Goal: Navigation & Orientation: Find specific page/section

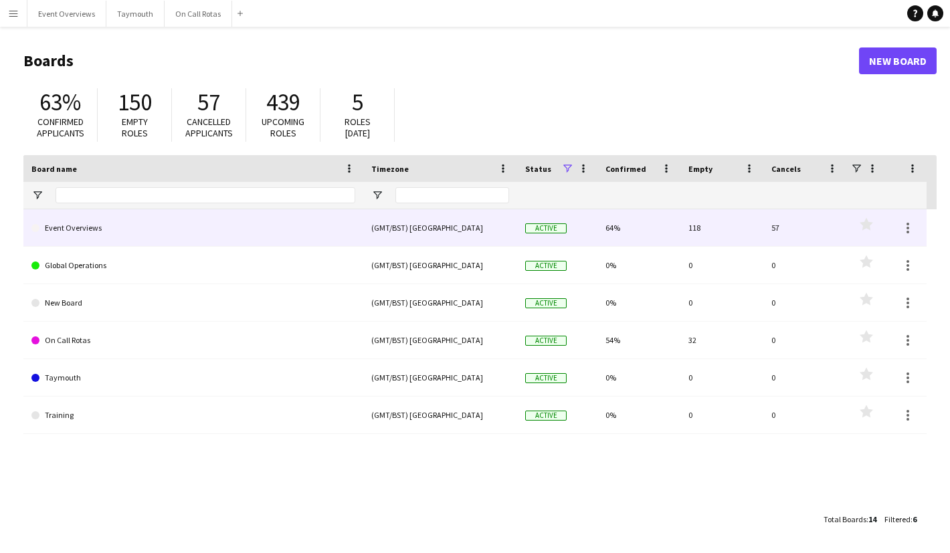
click at [116, 240] on link "Event Overviews" at bounding box center [193, 227] width 324 height 37
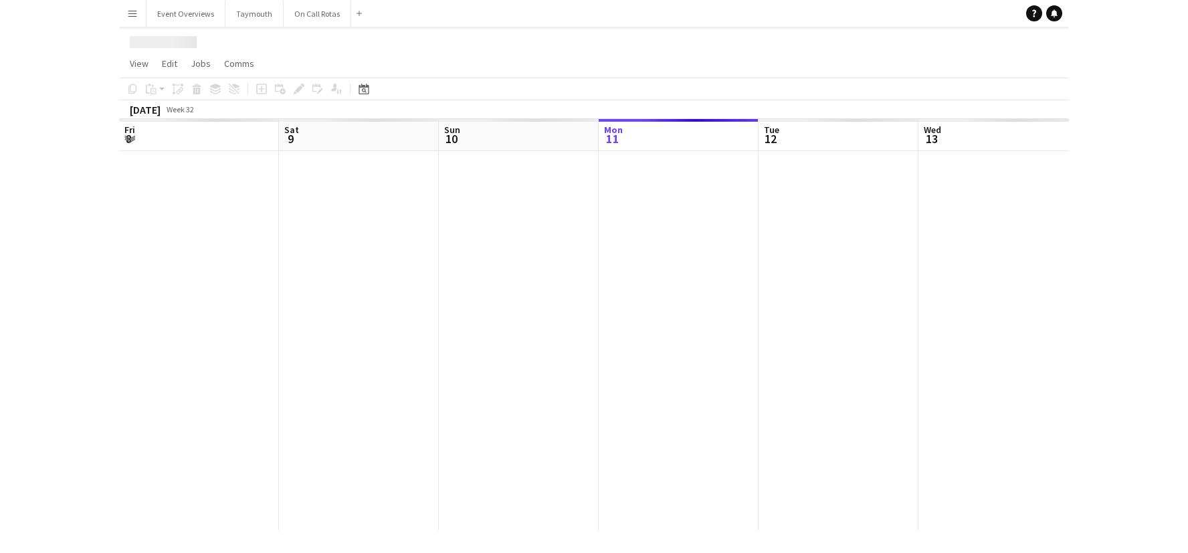
scroll to position [0, 320]
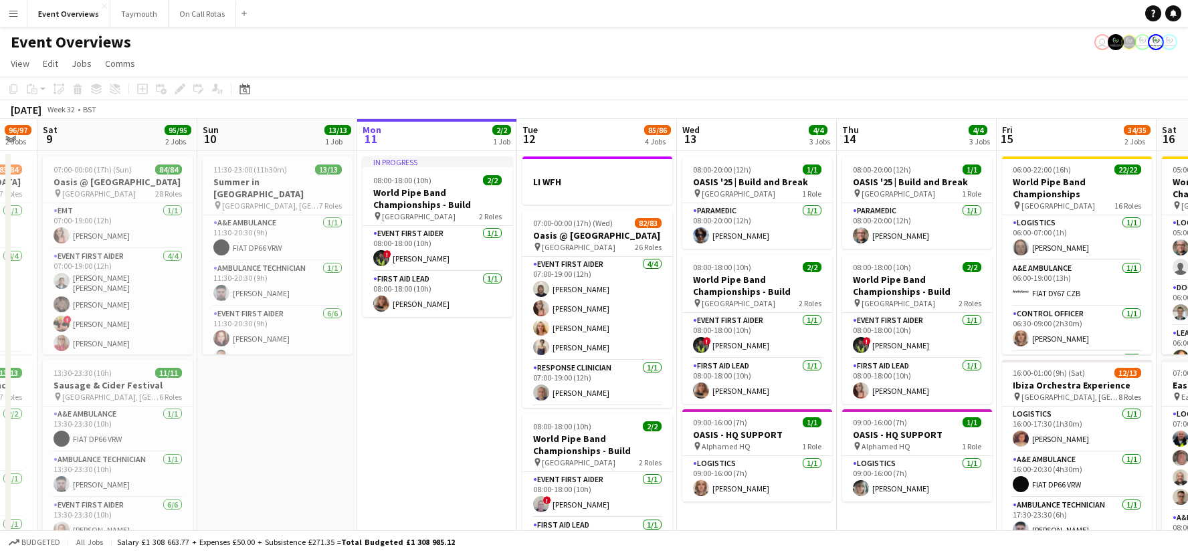
drag, startPoint x: 83, startPoint y: 143, endPoint x: 678, endPoint y: 123, distance: 595.7
click at [667, 123] on app-calendar-viewport "Thu 7 Fri 8 96/97 2 Jobs Sat 9 95/95 2 Jobs Sun 10 13/13 1 Job Mon 11 2/2 1 Job…" at bounding box center [594, 453] width 1188 height 669
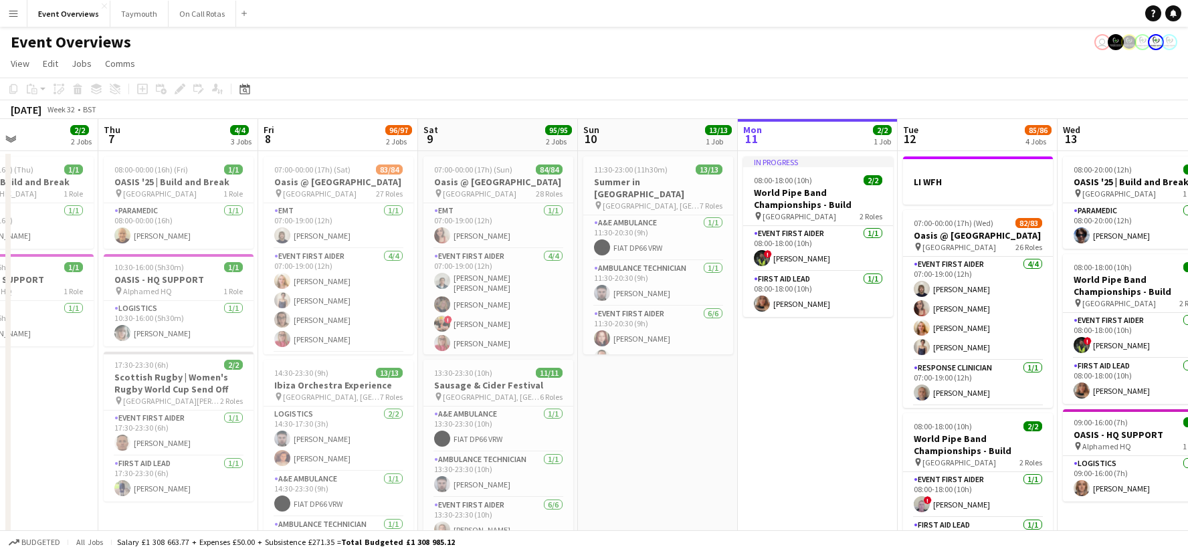
click at [595, 141] on app-calendar-viewport "Mon 4 2/2 3 Jobs Tue 5 2/2 2 Jobs Wed 6 2/2 2 Jobs Thu 7 4/4 3 Jobs Fri 8 96/97…" at bounding box center [594, 453] width 1188 height 669
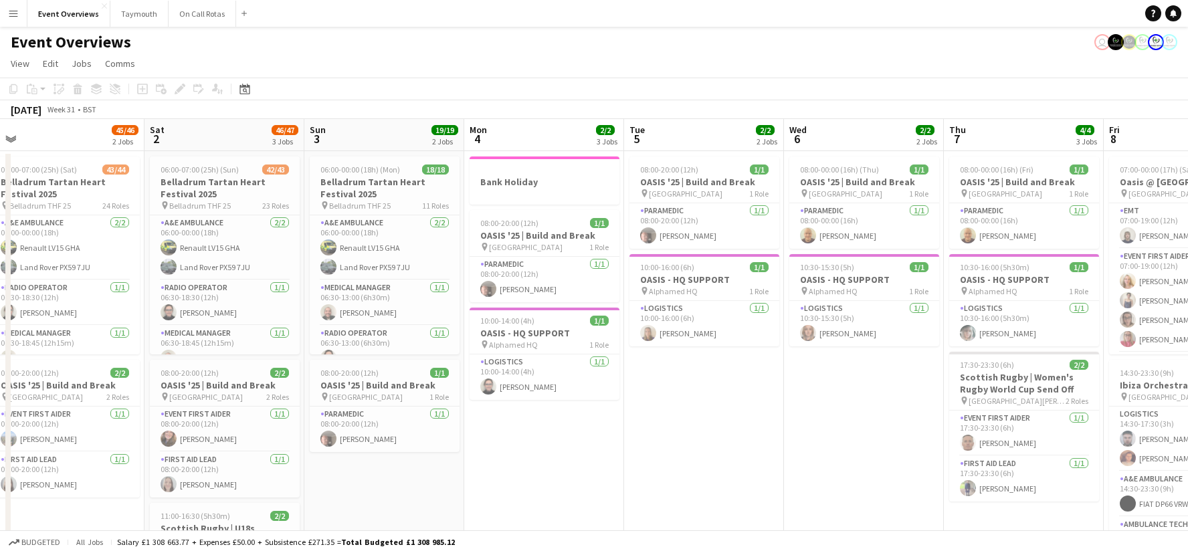
drag, startPoint x: 579, startPoint y: 136, endPoint x: 88, endPoint y: 149, distance: 491.2
click at [579, 136] on app-calendar-viewport "Wed 30 Thu 31 Fri 1 45/46 2 Jobs Sat 2 46/47 3 Jobs Sun 3 19/19 2 Jobs Mon 4 2/…" at bounding box center [594, 453] width 1188 height 669
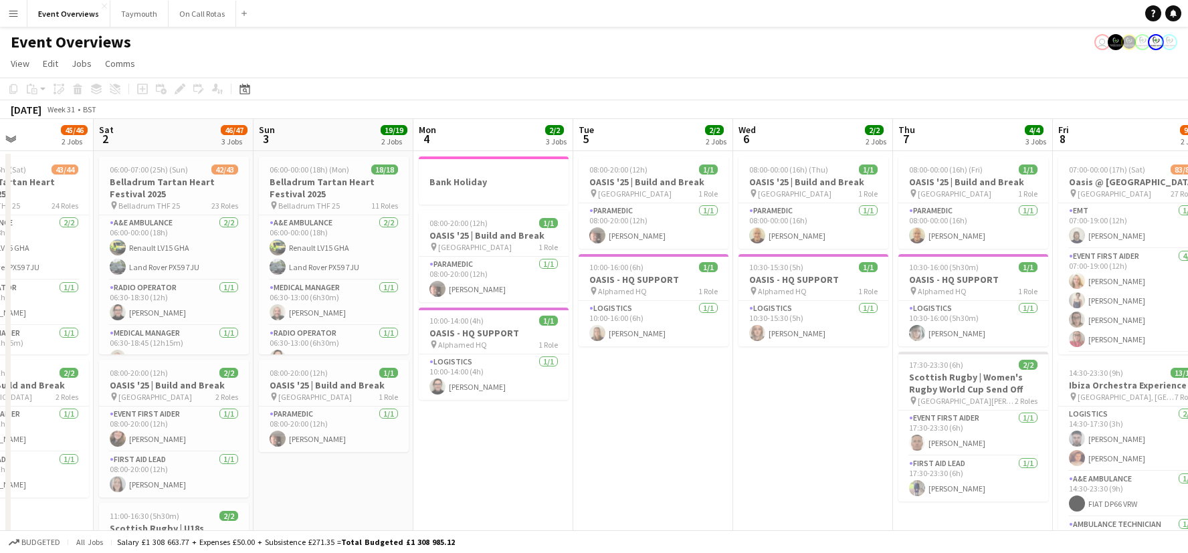
drag, startPoint x: 134, startPoint y: 151, endPoint x: 389, endPoint y: 153, distance: 254.9
click at [567, 149] on app-calendar-viewport "Wed 30 4/4 1 Job Thu 31 48/48 2 Jobs Fri 1 45/46 2 Jobs Sat 2 46/47 3 Jobs Sun …" at bounding box center [594, 453] width 1188 height 669
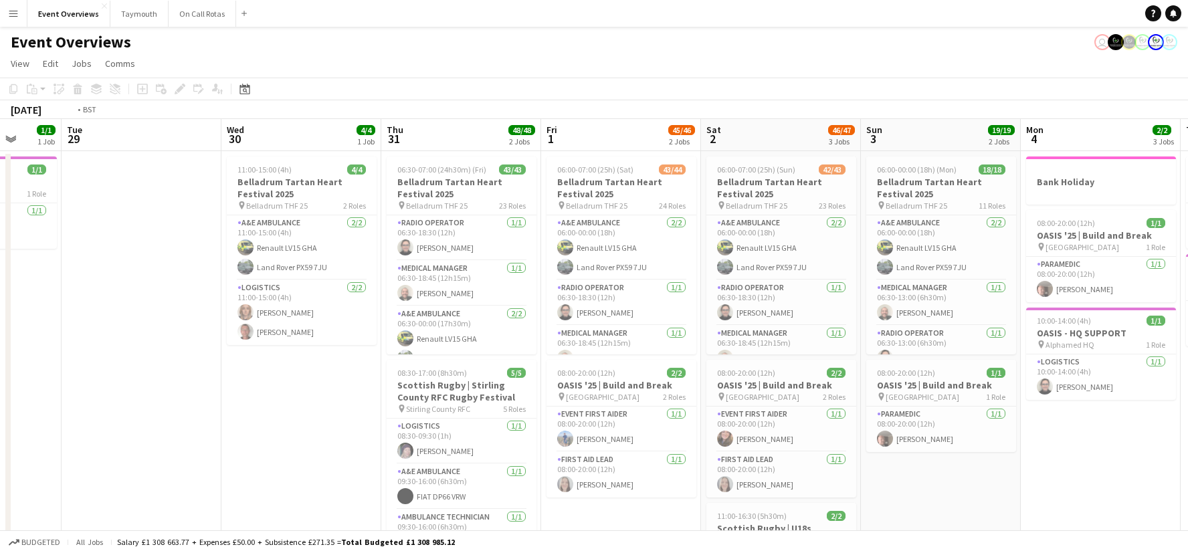
click at [680, 121] on app-calendar-viewport "Sun 27 1 Job Mon 28 1/1 1 Job Tue 29 Wed 30 4/4 1 Job Thu 31 48/48 2 Jobs Fri 1…" at bounding box center [594, 453] width 1188 height 669
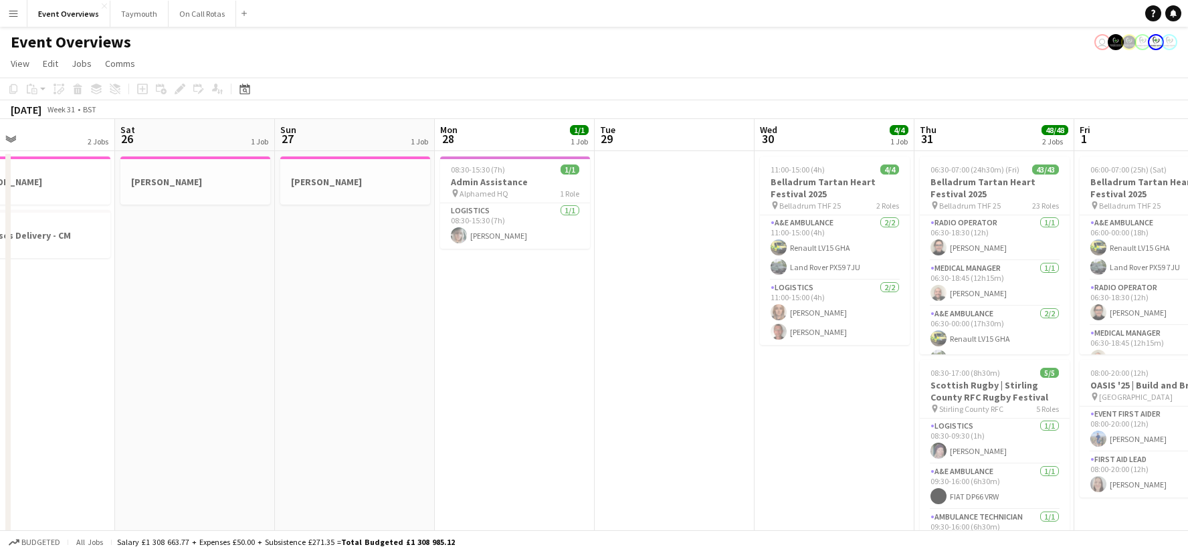
drag, startPoint x: 274, startPoint y: 136, endPoint x: 587, endPoint y: 125, distance: 313.3
click at [631, 130] on app-calendar-viewport "Wed 23 1/1 2 Jobs Thu 24 5/5 2 Jobs Fri 25 2 Jobs Sat 26 1 Job Sun 27 1 Job Mon…" at bounding box center [594, 453] width 1188 height 669
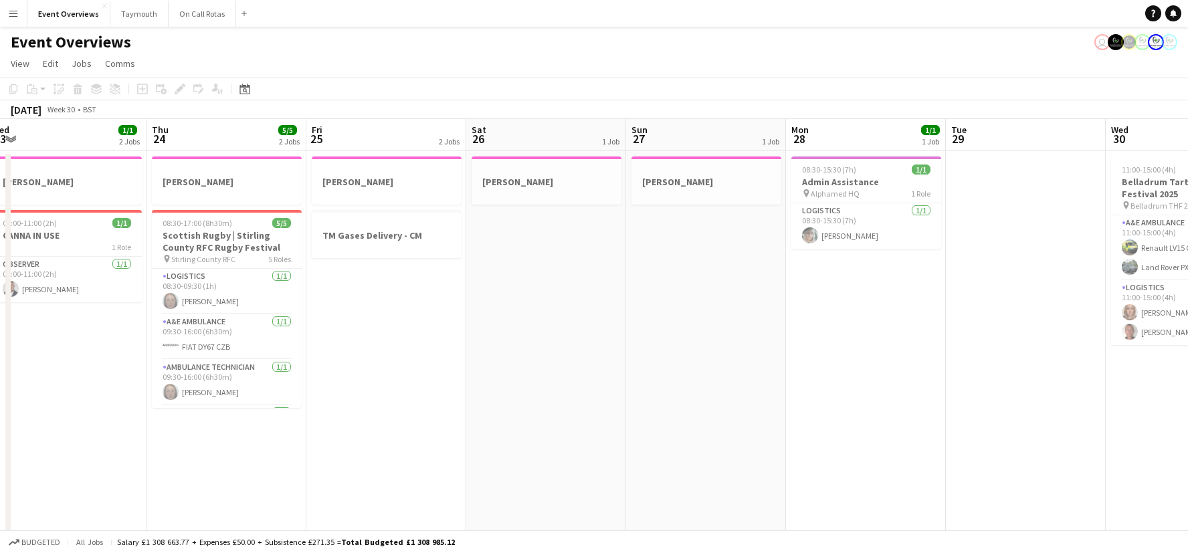
click at [674, 126] on app-calendar-viewport "Mon 21 1 Job Tue 22 6/6 3 Jobs Wed 23 1/1 2 Jobs Thu 24 5/5 2 Jobs Fri 25 2 Job…" at bounding box center [594, 453] width 1188 height 669
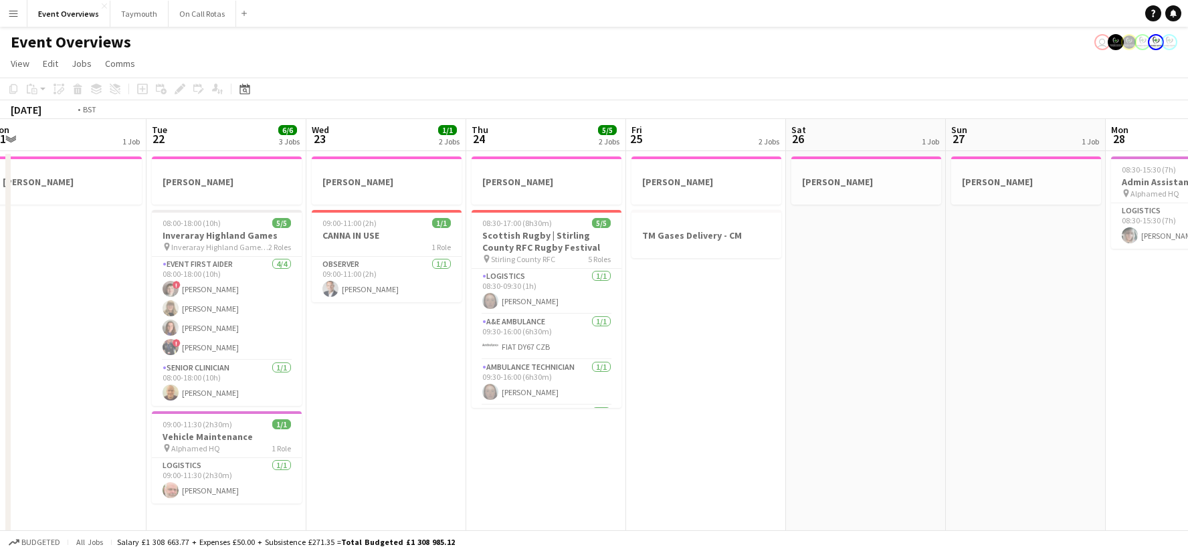
scroll to position [0, 283]
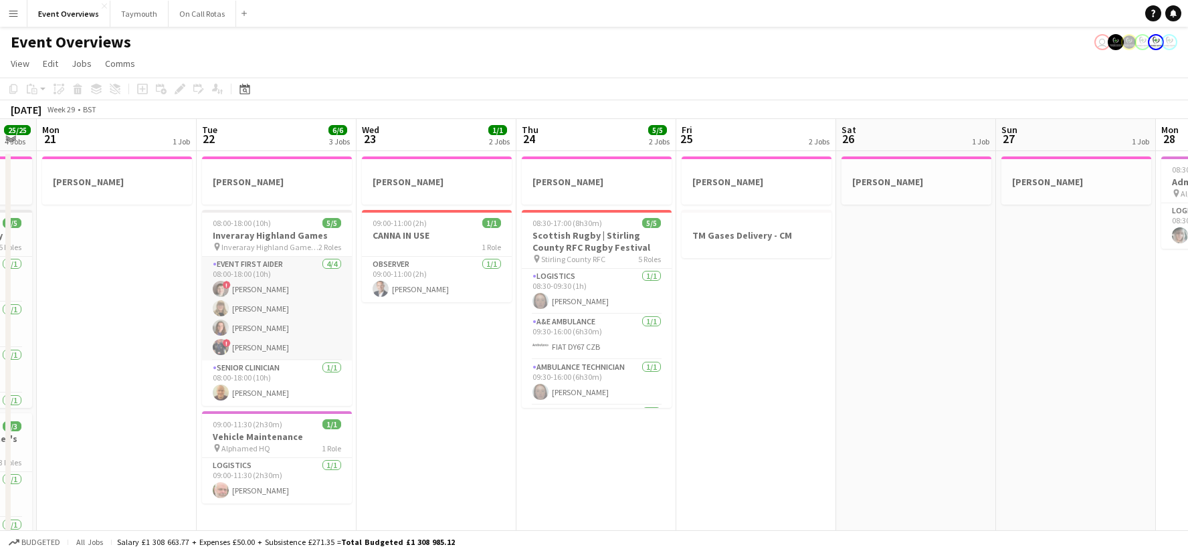
click at [298, 342] on app-card-role "Event First Aider [DATE] 08:00-18:00 (10h) ! [PERSON_NAME] [PERSON_NAME] [PERSO…" at bounding box center [277, 309] width 150 height 104
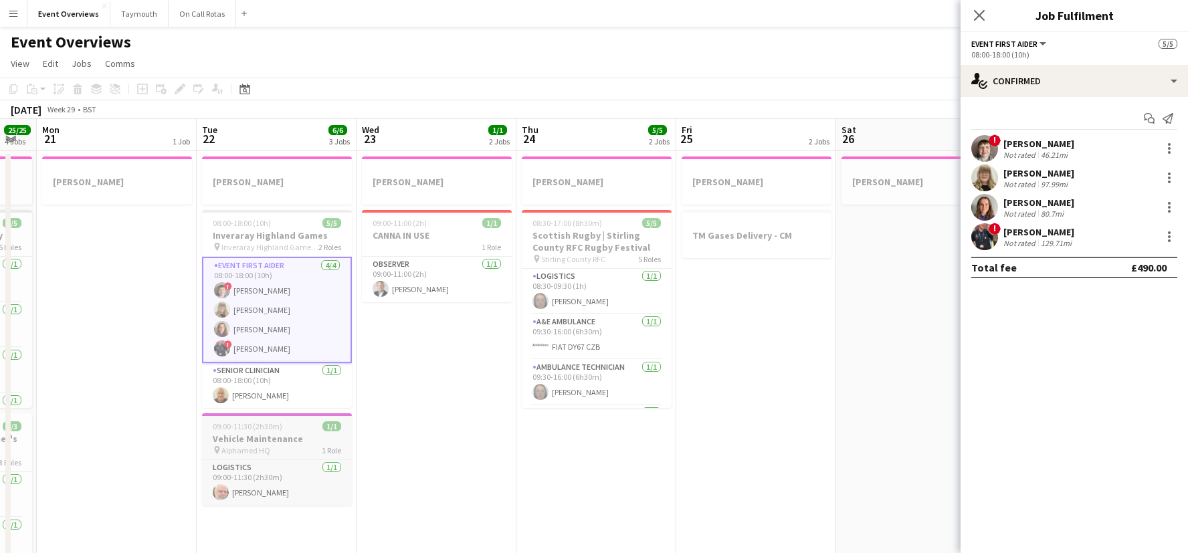
click at [273, 442] on h3 "Vehicle Maintenance" at bounding box center [277, 439] width 150 height 12
click at [301, 227] on div "08:00-18:00 (10h) 5/5" at bounding box center [277, 223] width 150 height 10
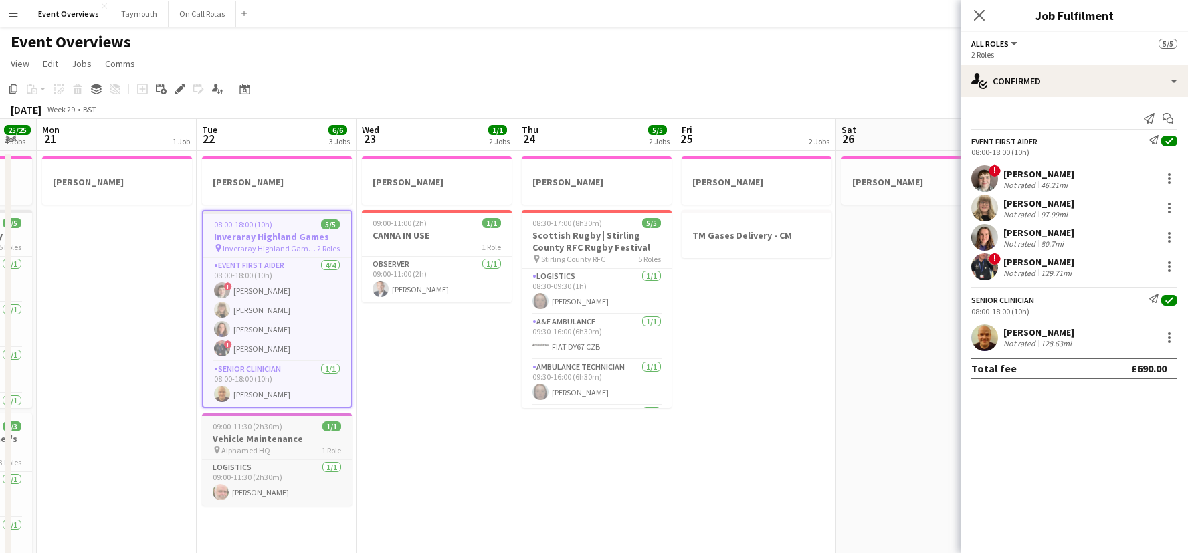
click at [290, 433] on h3 "Vehicle Maintenance" at bounding box center [277, 439] width 150 height 12
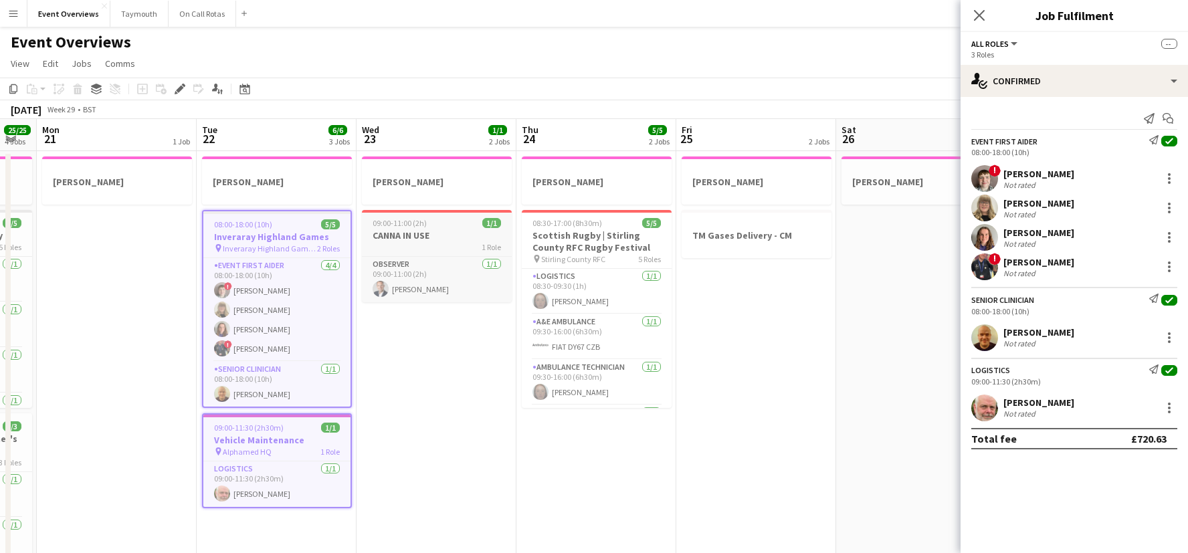
click at [490, 221] on span "1/1" at bounding box center [491, 223] width 19 height 10
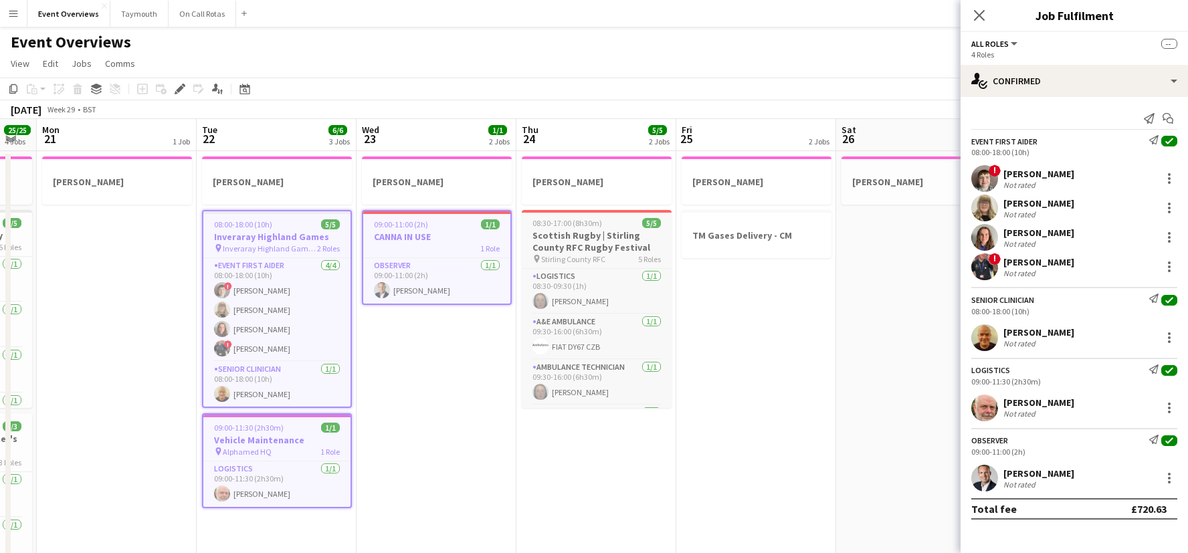
click at [612, 231] on h3 "Scottish Rugby | Stirling County RFC Rugby Festival" at bounding box center [597, 241] width 150 height 24
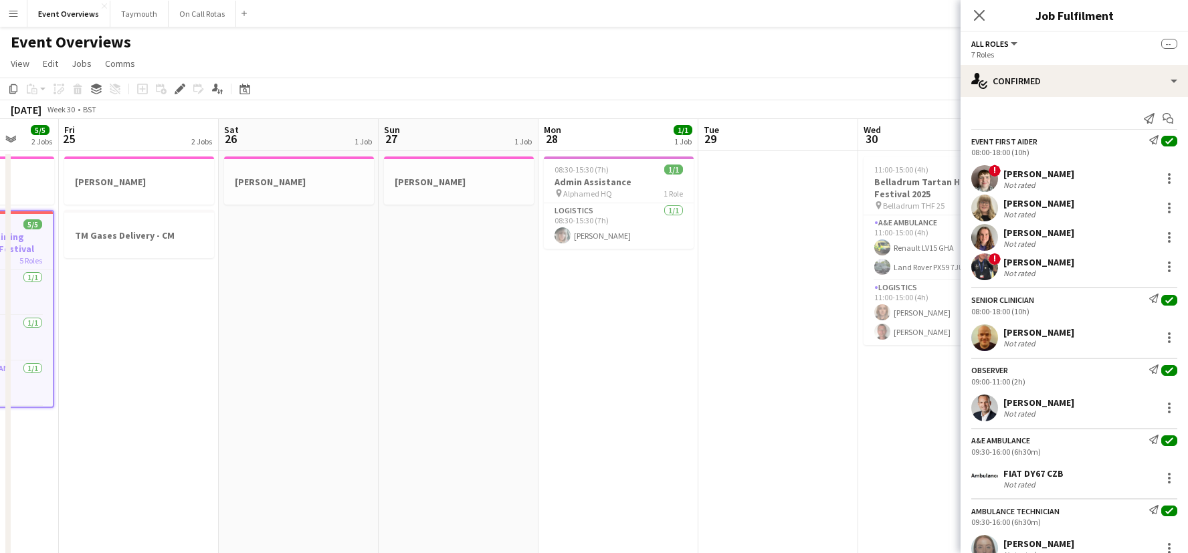
drag, startPoint x: 717, startPoint y: 381, endPoint x: 299, endPoint y: 381, distance: 418.1
click at [280, 388] on app-calendar-viewport "Mon 21 1 Job Tue 22 6/6 3 Jobs Wed 23 1/1 2 Jobs Thu 24 5/5 2 Jobs Fri 25 2 Job…" at bounding box center [594, 479] width 1188 height 721
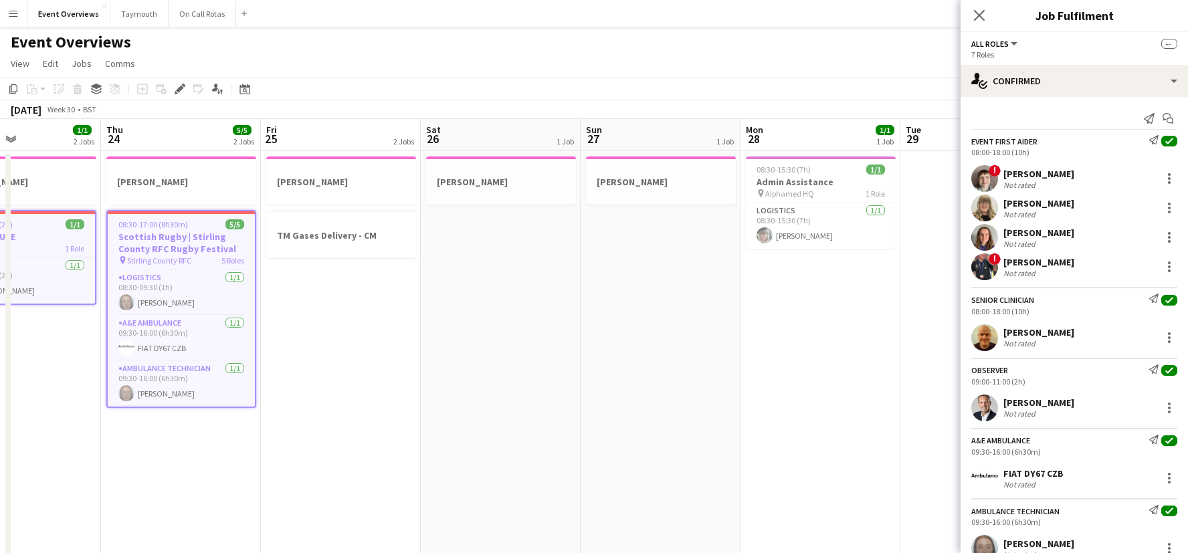
drag, startPoint x: 601, startPoint y: 373, endPoint x: 111, endPoint y: 379, distance: 489.7
click at [112, 379] on app-calendar-viewport "Mon 21 1 Job Tue 22 6/6 3 Jobs Wed 23 1/1 2 Jobs Thu 24 5/5 2 Jobs Fri 25 2 Job…" at bounding box center [594, 479] width 1188 height 721
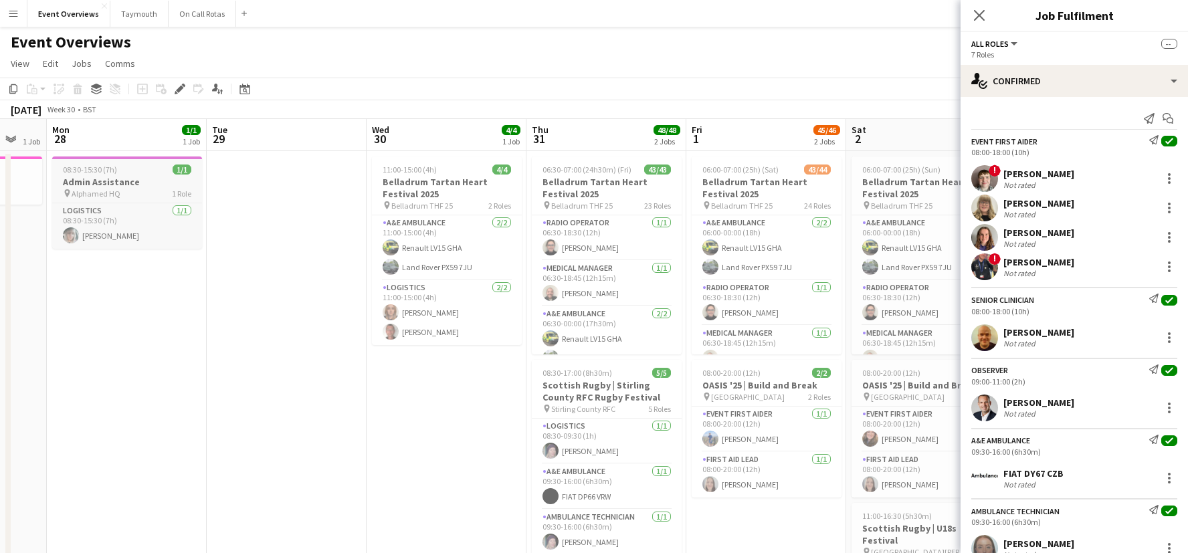
click at [114, 185] on h3 "Admin Assistance" at bounding box center [127, 182] width 150 height 12
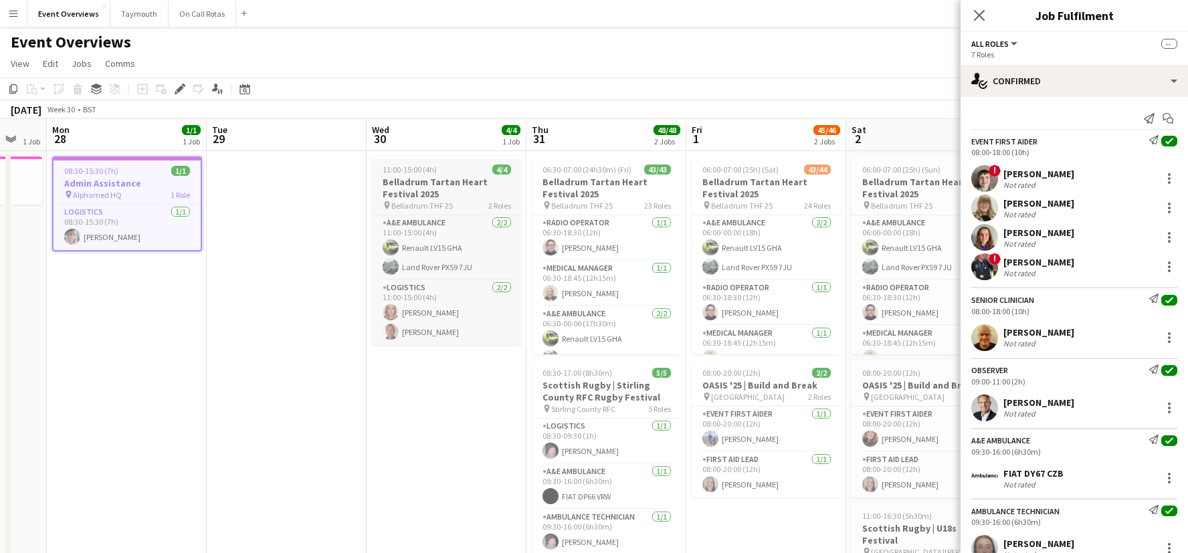
click at [468, 191] on h3 "Belladrum Tartan Heart Festival 2025" at bounding box center [447, 188] width 150 height 24
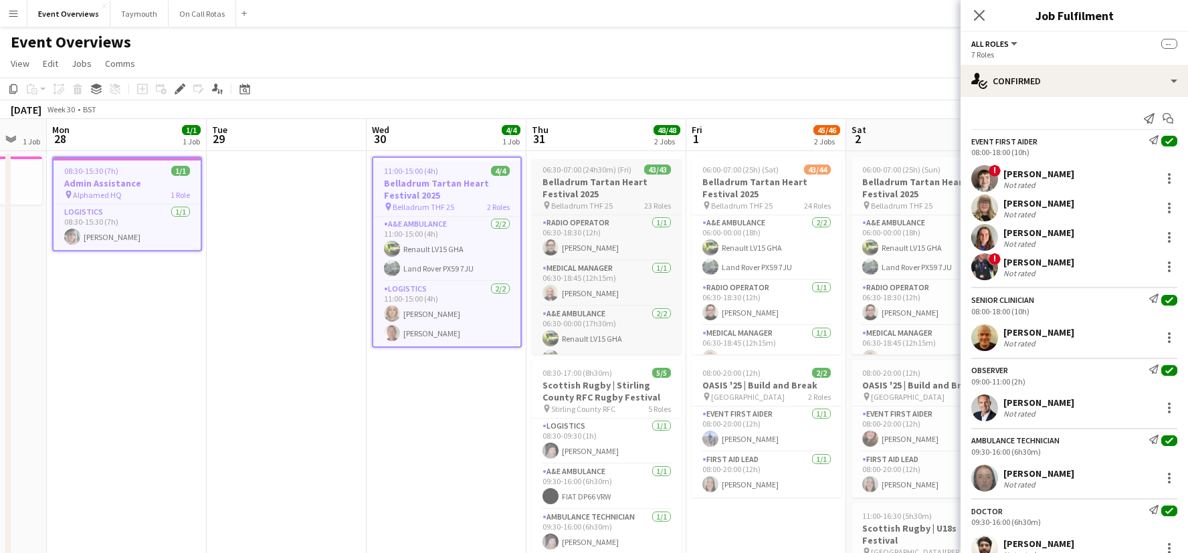
click at [625, 160] on app-job-card "06:30-07:00 (24h30m) (Fri) 43/43 Belladrum Tartan Heart Festival 2025 pin Bella…" at bounding box center [607, 256] width 150 height 198
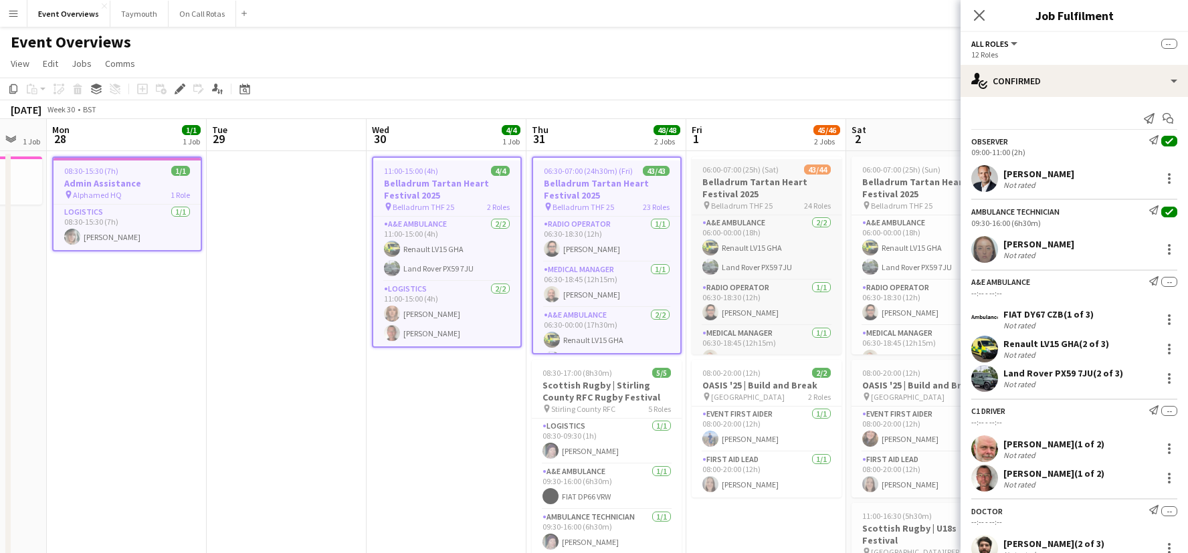
click at [797, 187] on h3 "Belladrum Tartan Heart Festival 2025" at bounding box center [767, 188] width 150 height 24
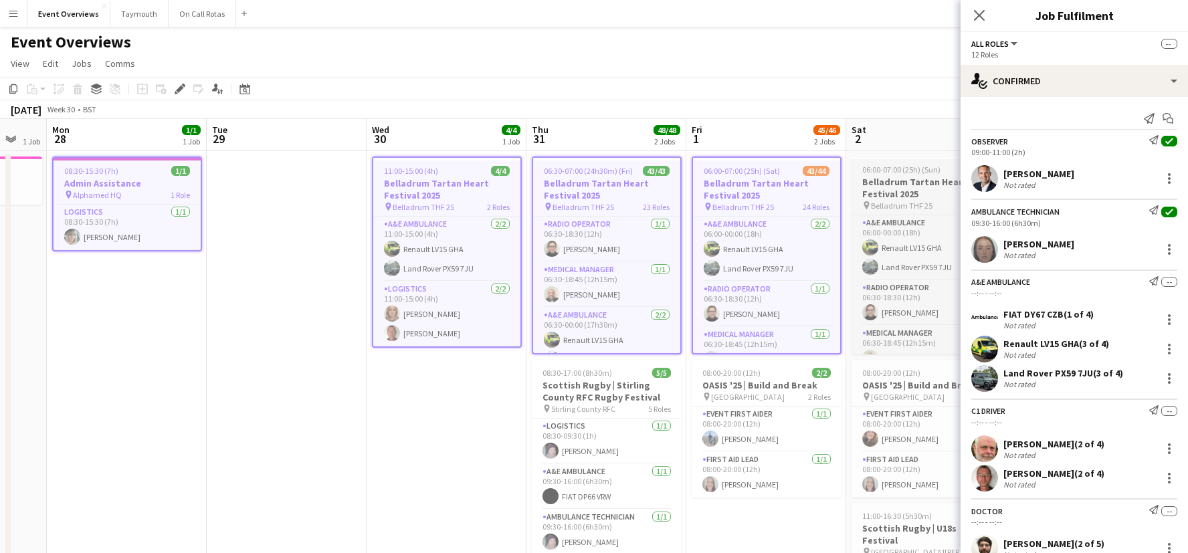
click at [918, 179] on h3 "Belladrum Tartan Heart Festival 2025" at bounding box center [927, 188] width 150 height 24
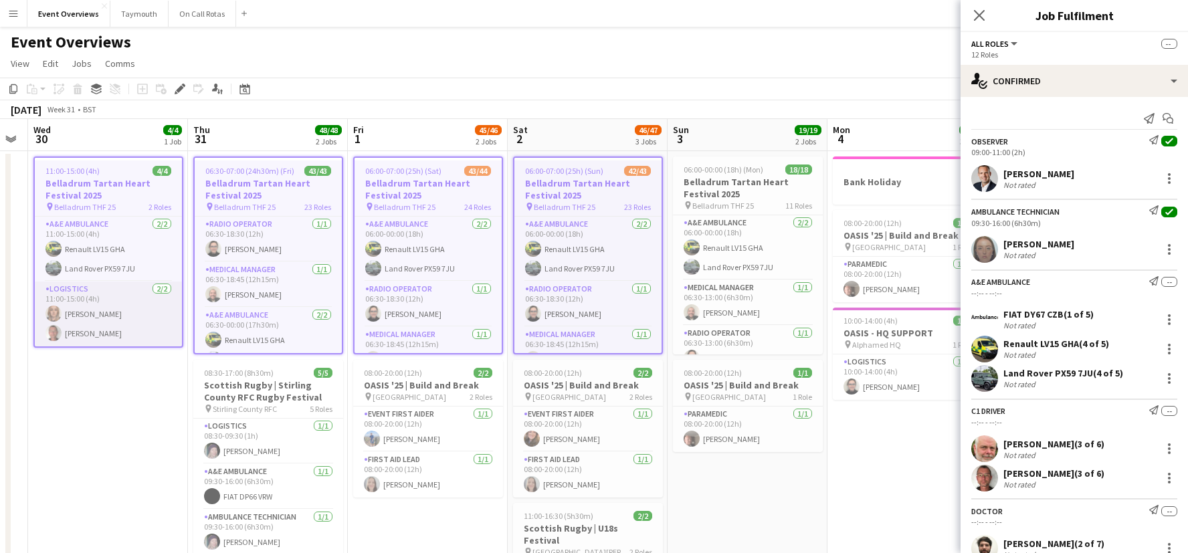
scroll to position [0, 532]
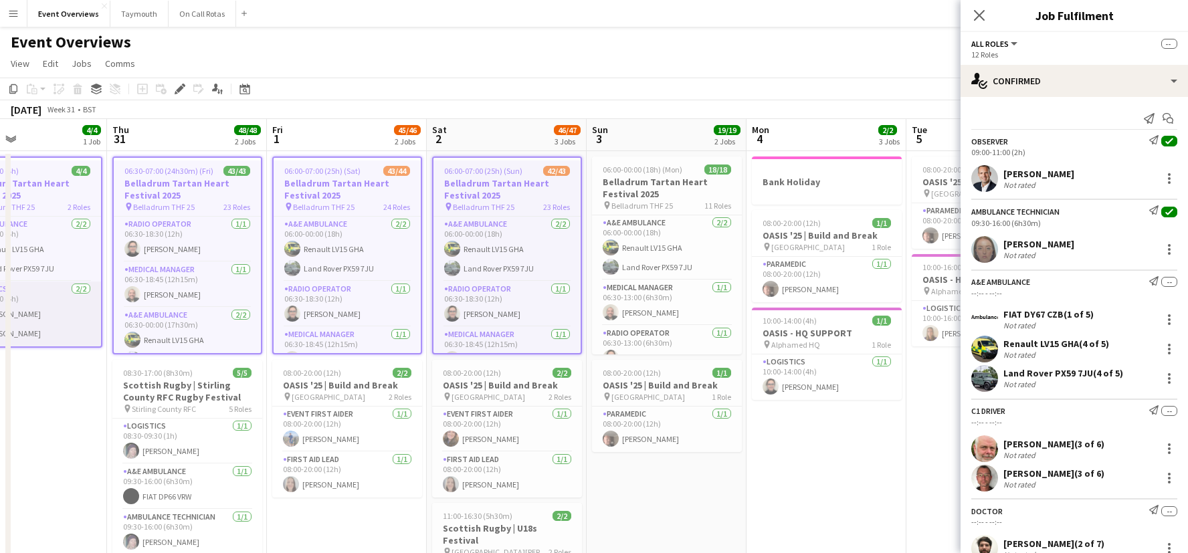
drag, startPoint x: 328, startPoint y: 379, endPoint x: 88, endPoint y: 328, distance: 245.6
click at [80, 328] on app-calendar-viewport "Sun 27 1 Job Mon 28 1/1 1 Job Tue 29 Wed 30 4/4 1 Job Thu 31 48/48 2 Jobs Fri 1…" at bounding box center [594, 479] width 1188 height 721
click at [200, 395] on h3 "Scottish Rugby | Stirling County RFC Rugby Festival" at bounding box center [187, 391] width 150 height 24
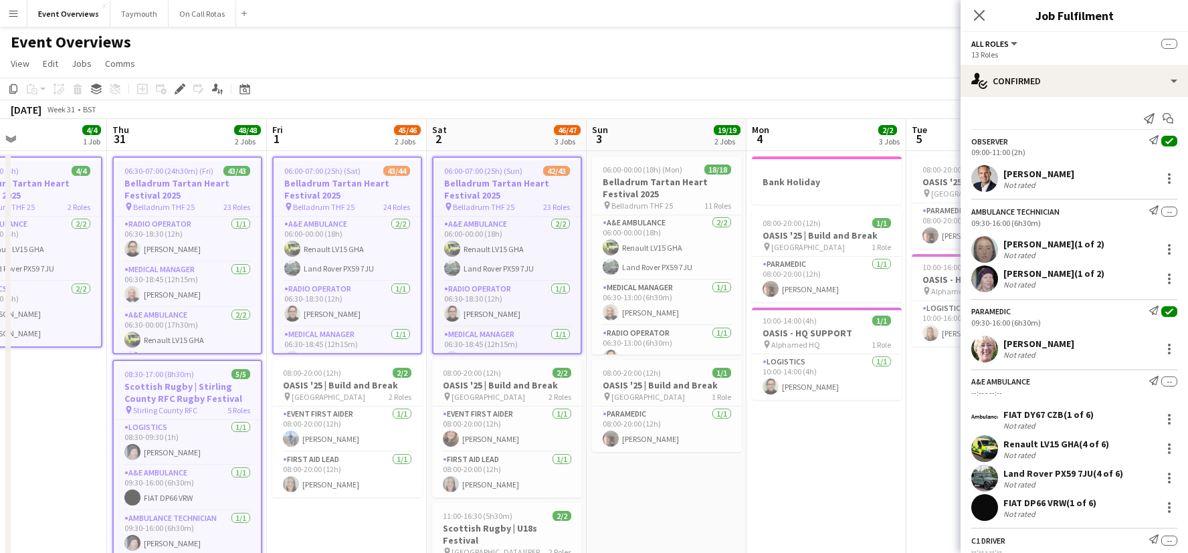
click at [424, 378] on app-date-cell "06:00-07:00 (25h) (Sat) 43/44 Belladrum Tartan Heart Festival 2025 pin Belladru…" at bounding box center [347, 495] width 160 height 689
click at [534, 381] on h3 "OASIS '25 | Build and Break" at bounding box center [507, 385] width 150 height 12
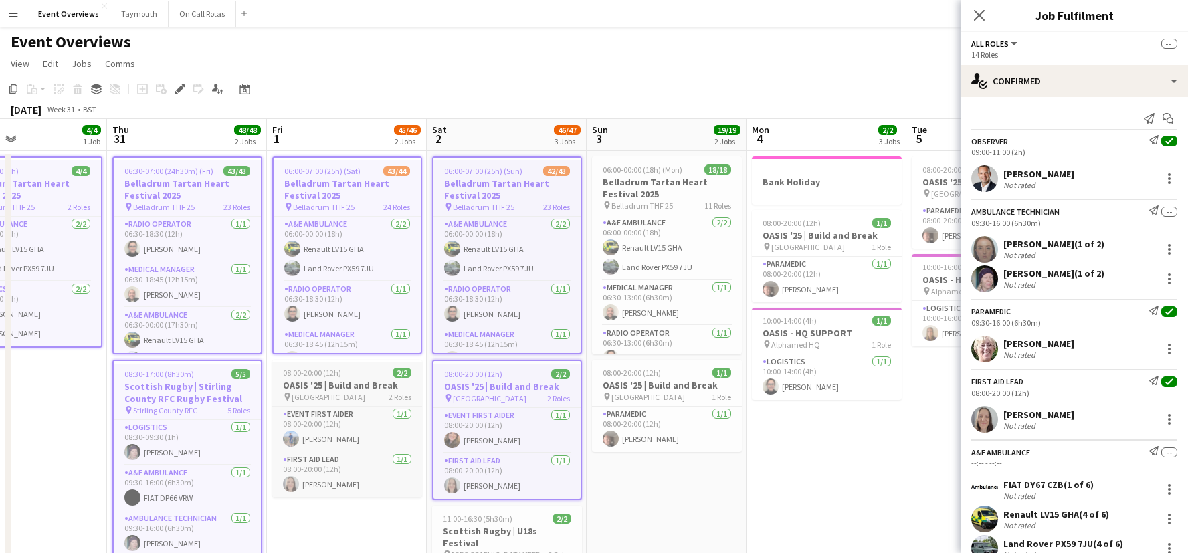
click at [371, 391] on div "pin [GEOGRAPHIC_DATA] 2 Roles" at bounding box center [347, 396] width 150 height 11
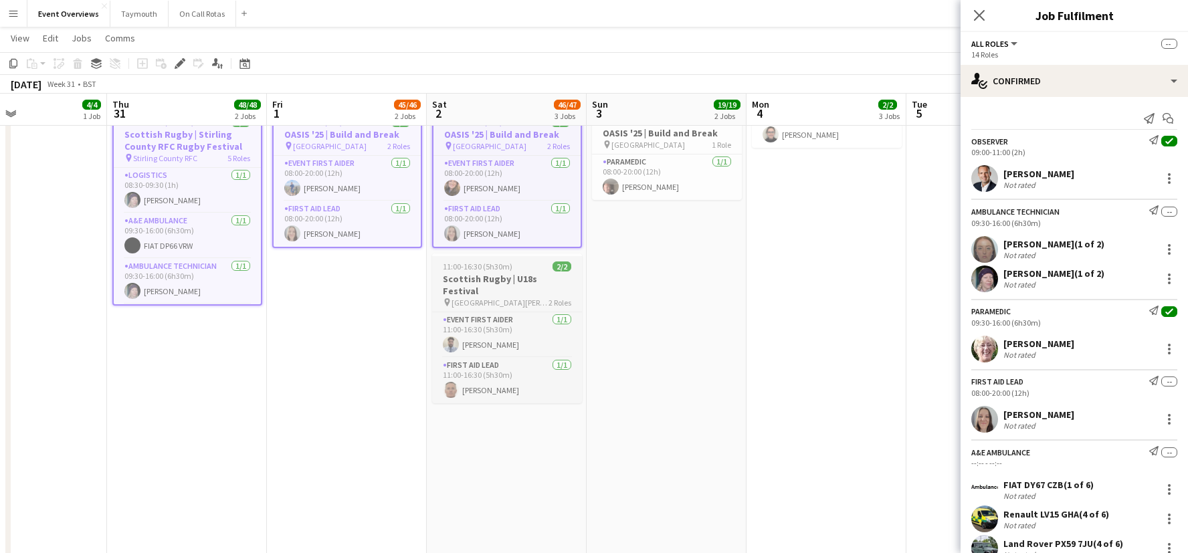
click at [516, 280] on h3 "Scottish Rugby | U18s Festival" at bounding box center [507, 285] width 150 height 24
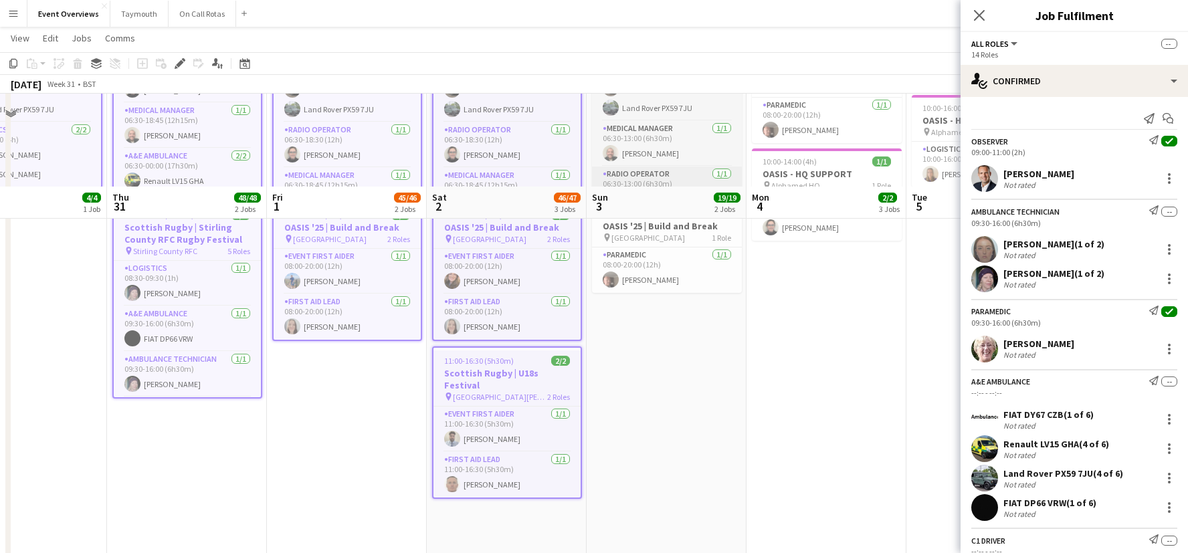
scroll to position [0, 0]
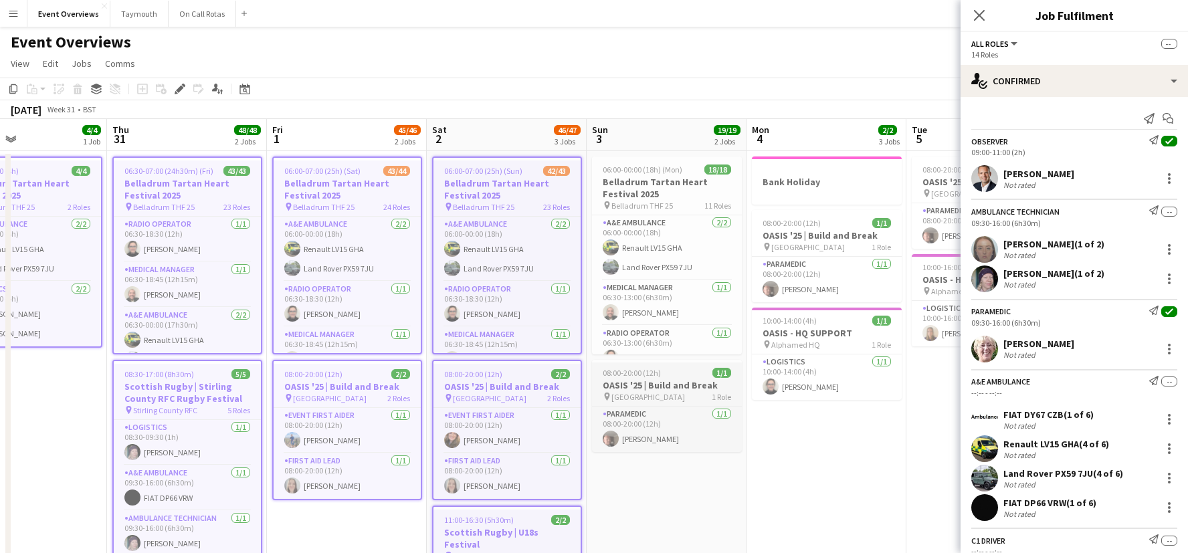
click at [708, 368] on div "08:00-20:00 (12h) 1/1" at bounding box center [667, 373] width 150 height 10
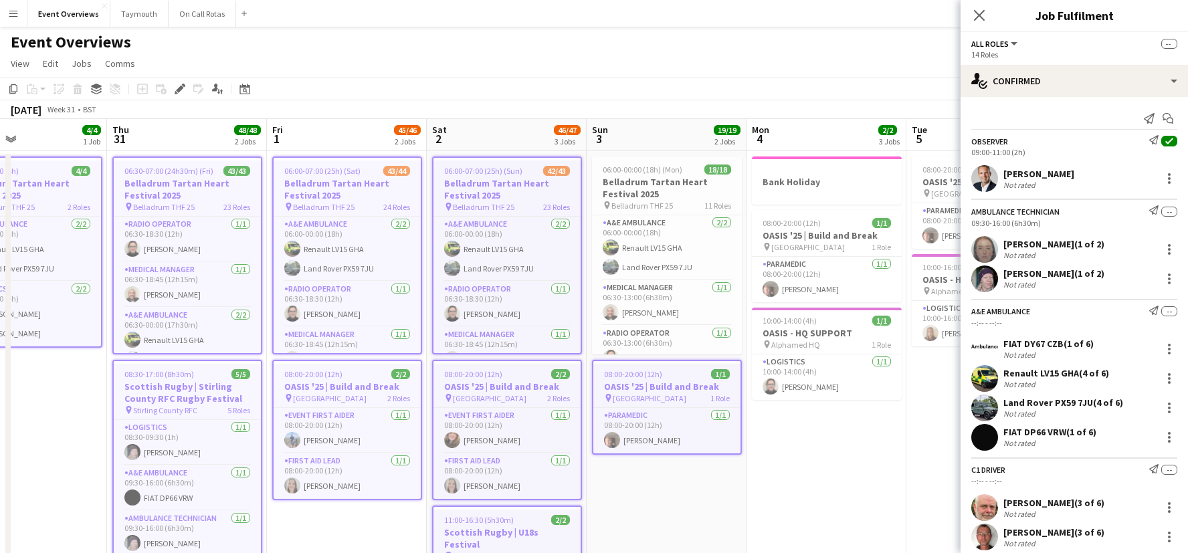
click at [698, 211] on app-job-card "06:00-00:00 (18h) (Mon) 18/18 Belladrum Tartan Heart Festival 2025 pin Belladru…" at bounding box center [667, 256] width 150 height 198
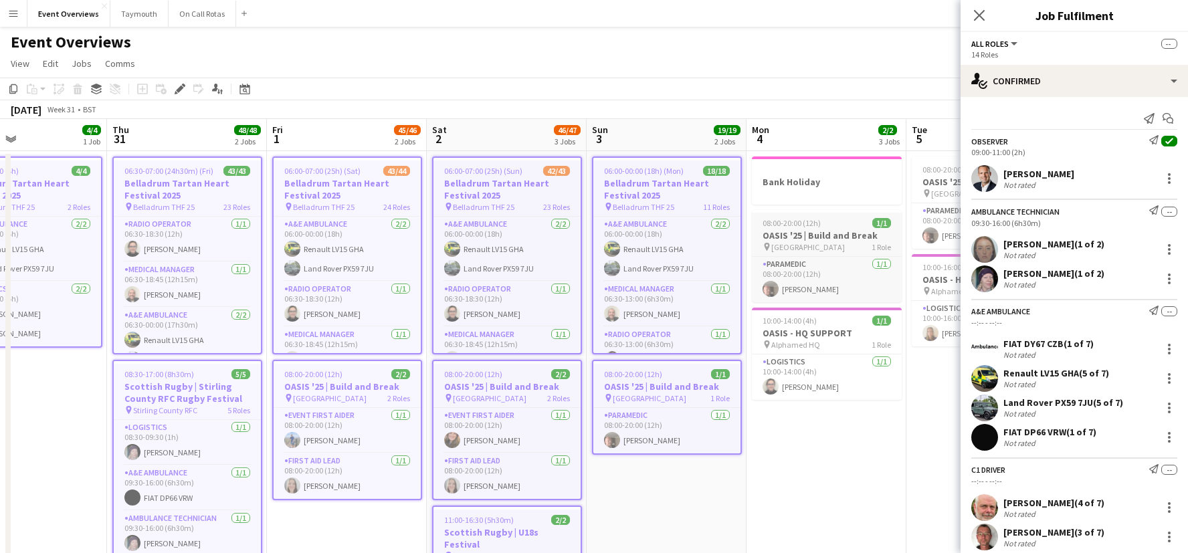
click at [856, 221] on div "08:00-20:00 (12h) 1/1" at bounding box center [827, 223] width 150 height 10
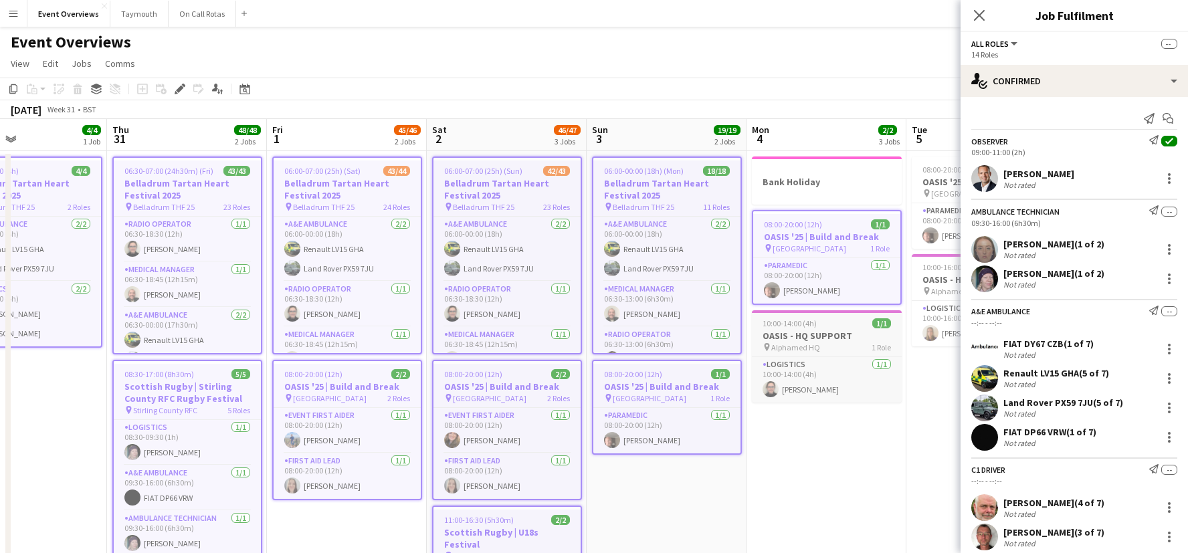
click at [829, 342] on div "pin Alphamed HQ 1 Role" at bounding box center [827, 347] width 150 height 11
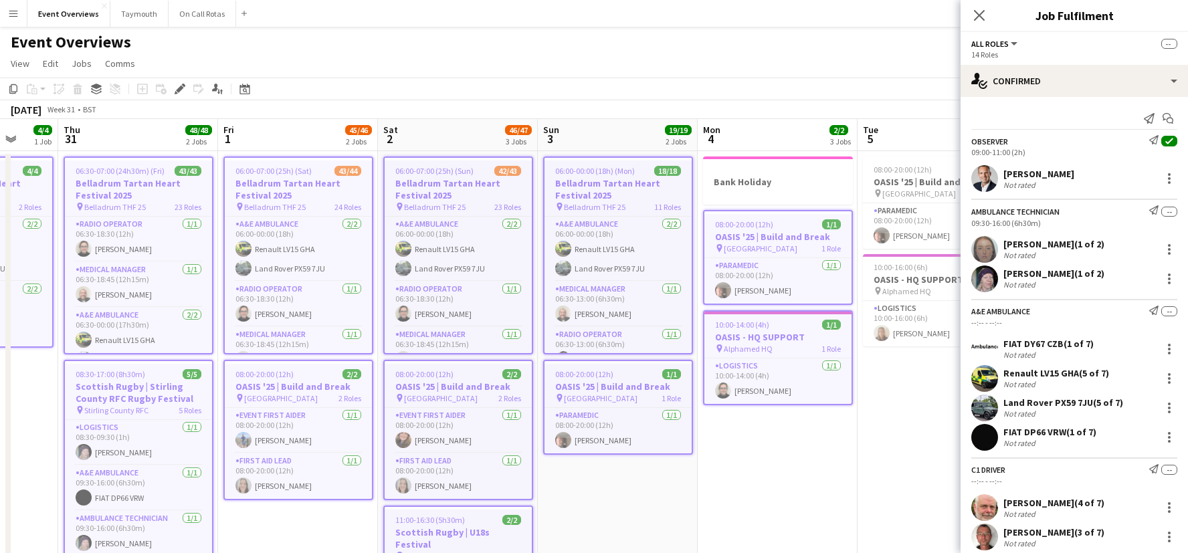
scroll to position [0, 619]
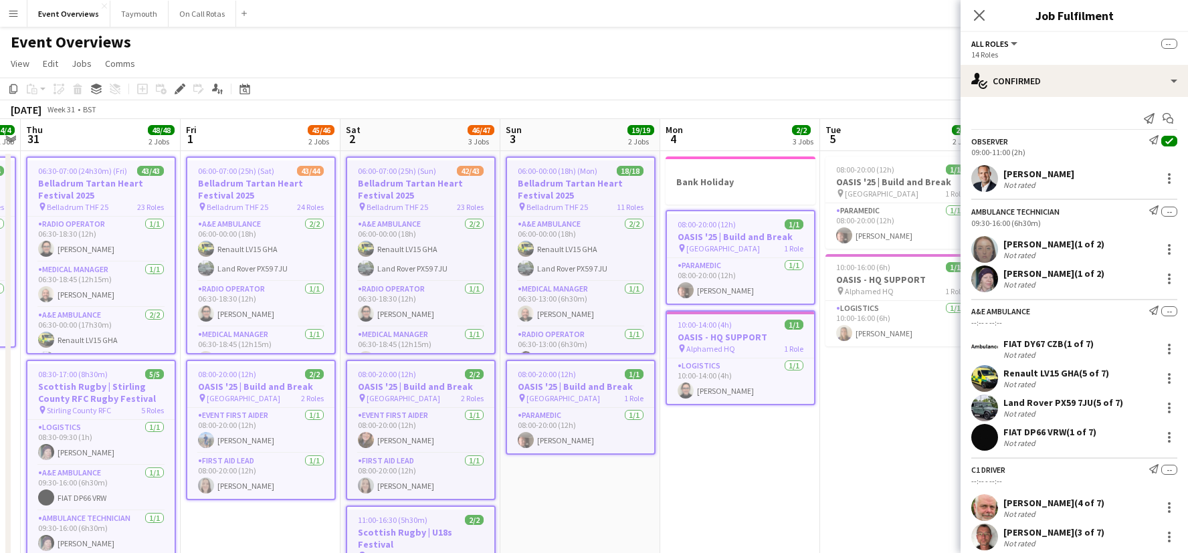
drag, startPoint x: 764, startPoint y: 474, endPoint x: 319, endPoint y: 466, distance: 444.9
click at [319, 466] on app-calendar-viewport "Sun 27 1 Job Mon 28 1/1 1 Job Tue 29 Wed 30 4/4 1 Job Thu 31 48/48 2 Jobs Fri 1…" at bounding box center [594, 479] width 1188 height 721
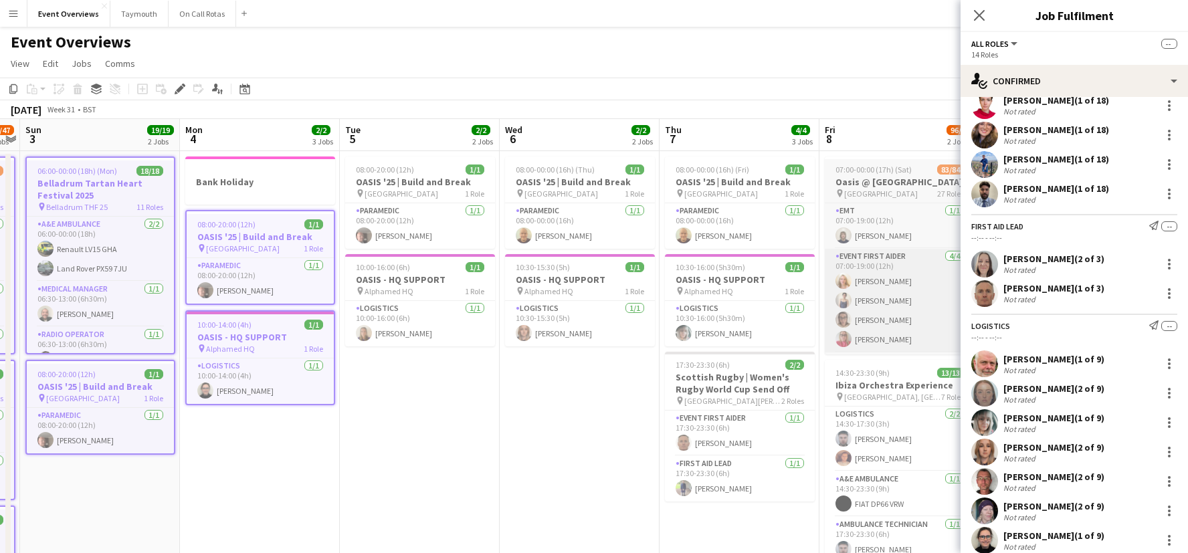
scroll to position [922, 0]
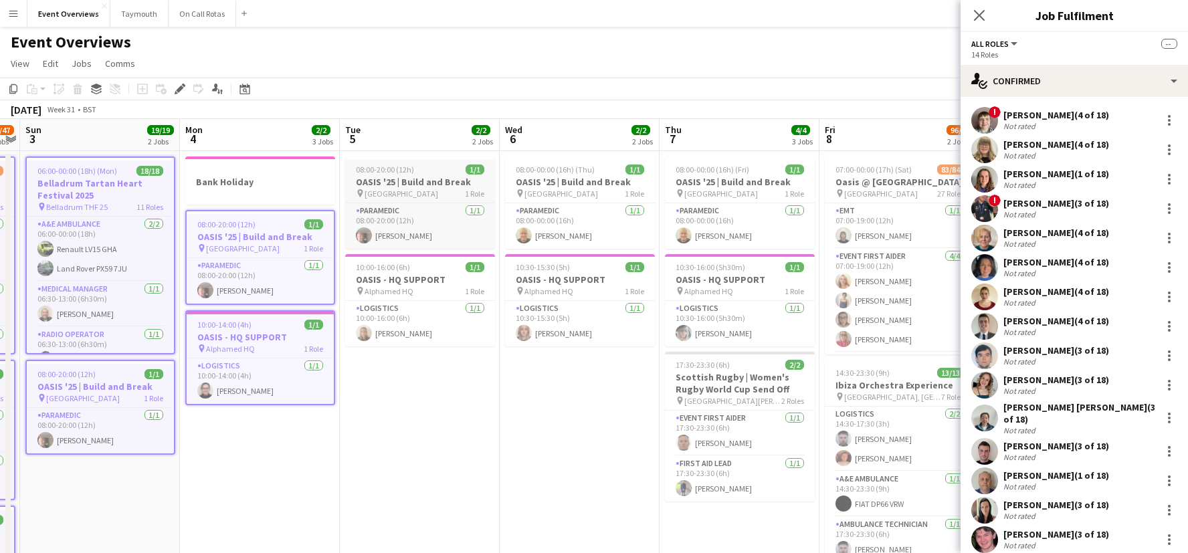
click at [410, 159] on app-job-card "08:00-20:00 (12h) 1/1 OASIS '25 | Build and Break pin [GEOGRAPHIC_DATA] 1 Role …" at bounding box center [420, 203] width 150 height 92
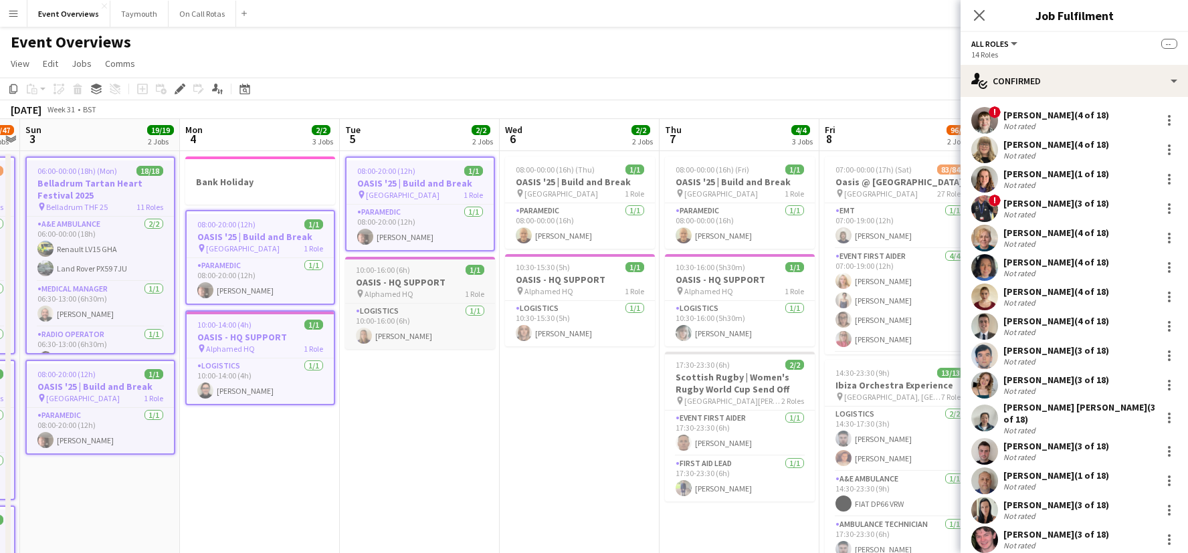
click at [408, 270] on span "10:00-16:00 (6h)" at bounding box center [383, 270] width 54 height 10
click at [585, 169] on span "08:00-00:00 (16h) (Thu)" at bounding box center [555, 170] width 79 height 10
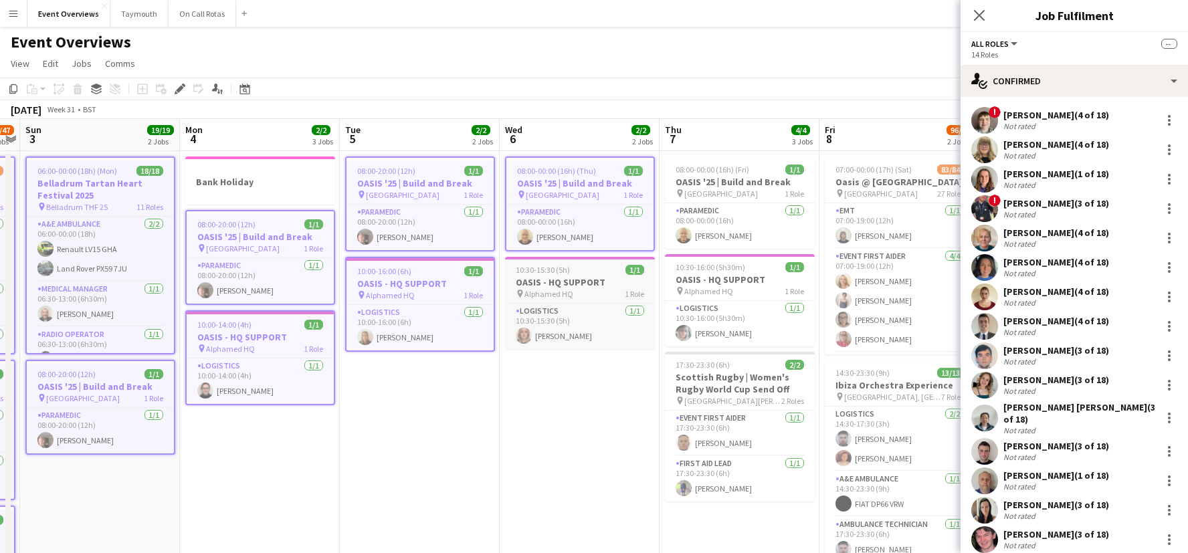
click at [585, 275] on app-job-card "10:30-15:30 (5h) 1/1 OASIS - HQ SUPPORT pin Alphamed HQ 1 Role Logistics [DATE]…" at bounding box center [580, 303] width 150 height 92
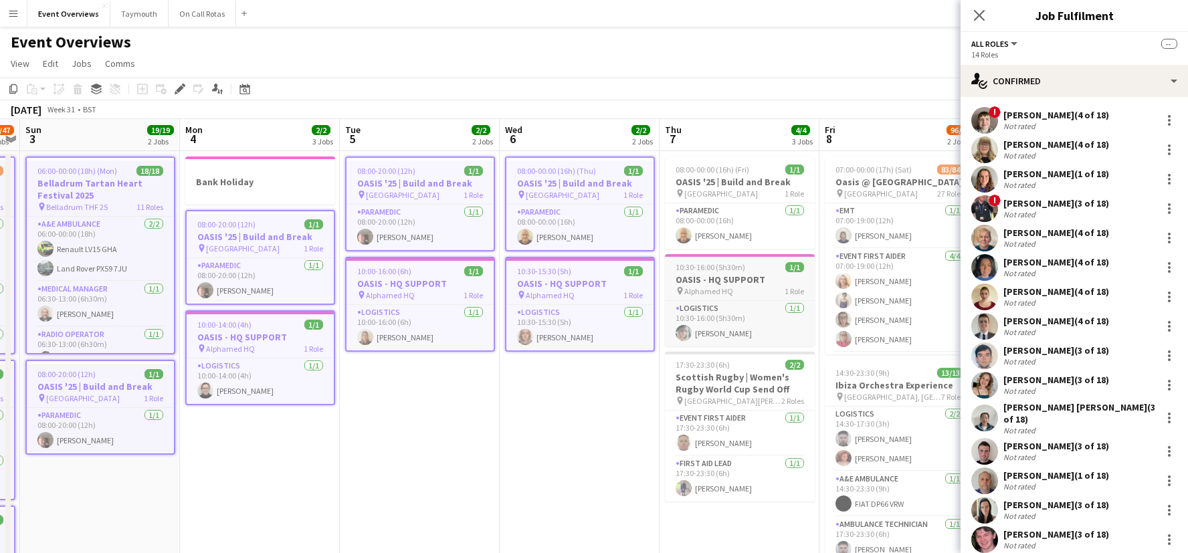
drag, startPoint x: 739, startPoint y: 183, endPoint x: 753, endPoint y: 262, distance: 80.2
click at [739, 183] on h3 "OASIS '25 | Build and Break" at bounding box center [740, 182] width 150 height 12
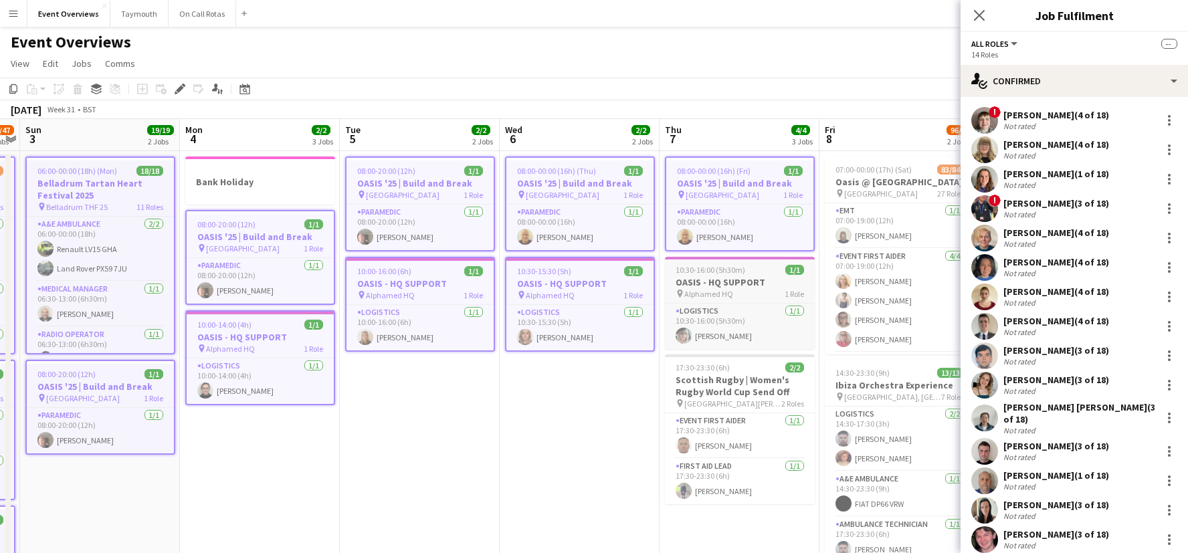
click at [757, 276] on h3 "OASIS - HQ SUPPORT" at bounding box center [740, 282] width 150 height 12
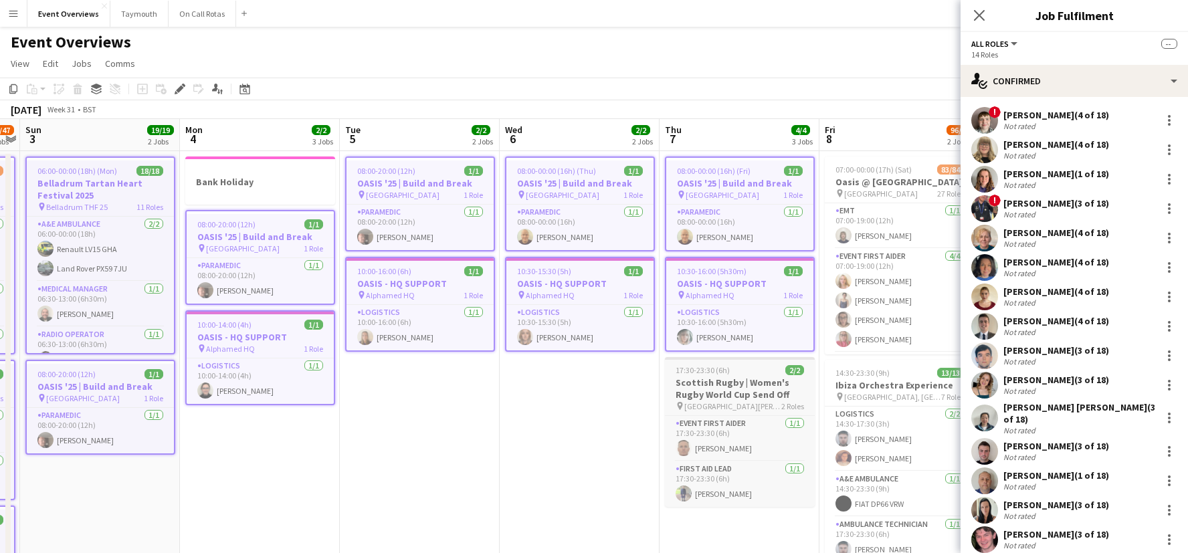
click at [762, 392] on h3 "Scottish Rugby | Women's Rugby World Cup Send Off" at bounding box center [740, 389] width 150 height 24
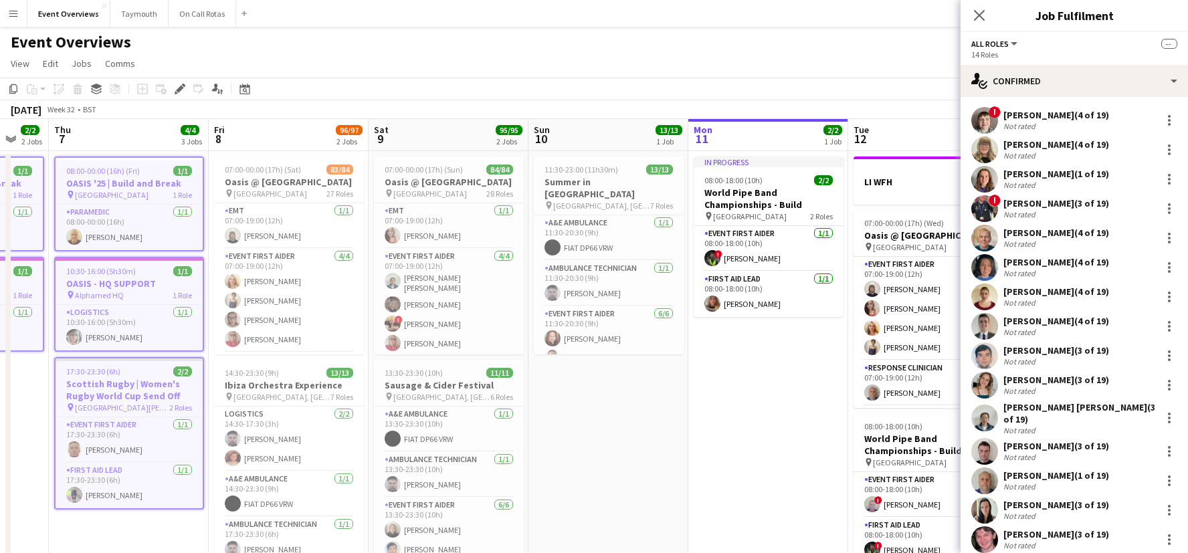
scroll to position [0, 613]
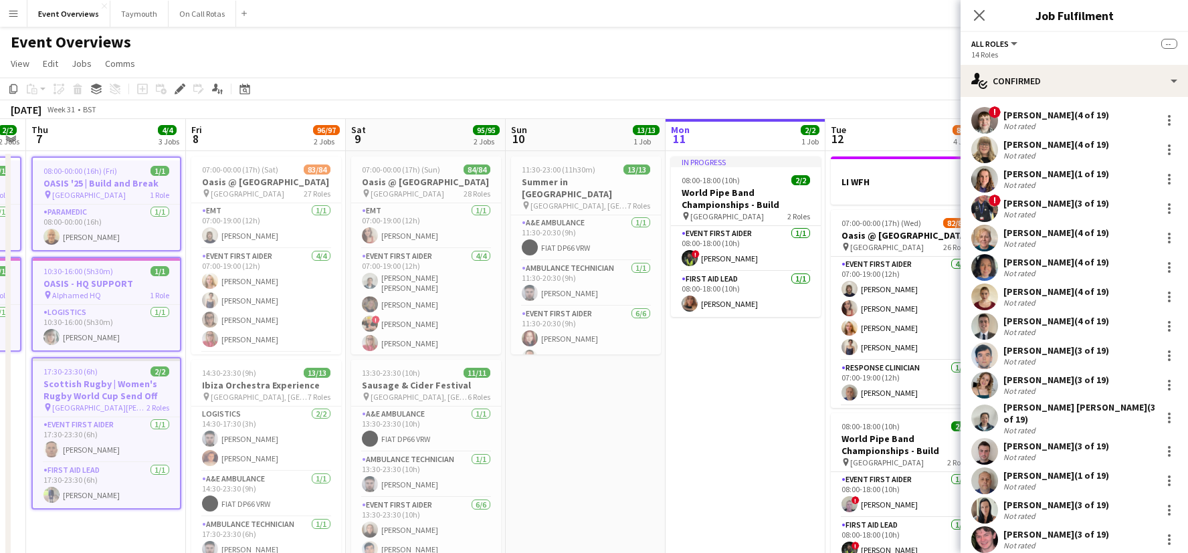
drag, startPoint x: 720, startPoint y: 466, endPoint x: 86, endPoint y: 443, distance: 633.9
click at [86, 443] on app-calendar-viewport "Sun 3 19/19 2 Jobs Mon 4 2/2 3 Jobs Tue 5 2/2 2 Jobs Wed 6 2/2 2 Jobs Thu 7 4/4…" at bounding box center [594, 479] width 1188 height 721
click at [278, 385] on h3 "Ibiza Orchestra Experience" at bounding box center [266, 385] width 150 height 12
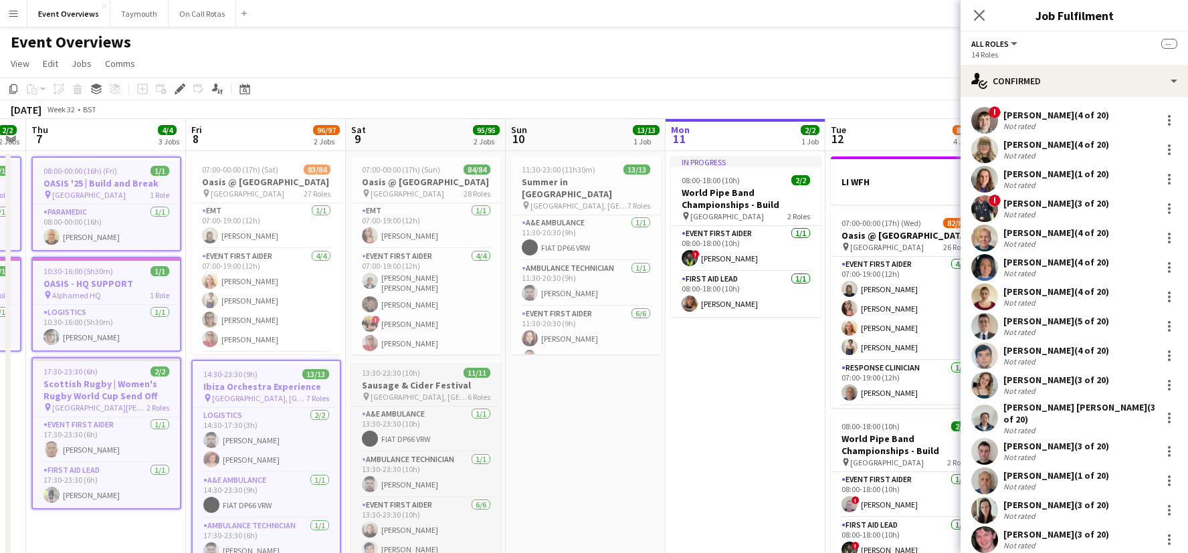
click at [464, 375] on span "11/11" at bounding box center [477, 373] width 27 height 10
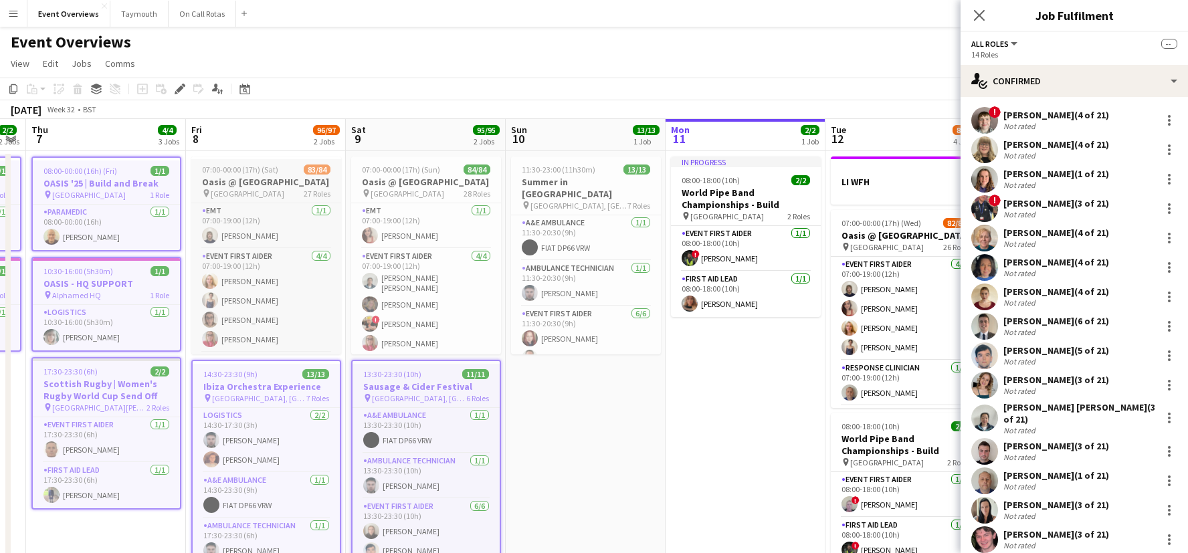
click at [268, 183] on h3 "Oasis @ [GEOGRAPHIC_DATA]" at bounding box center [266, 182] width 150 height 12
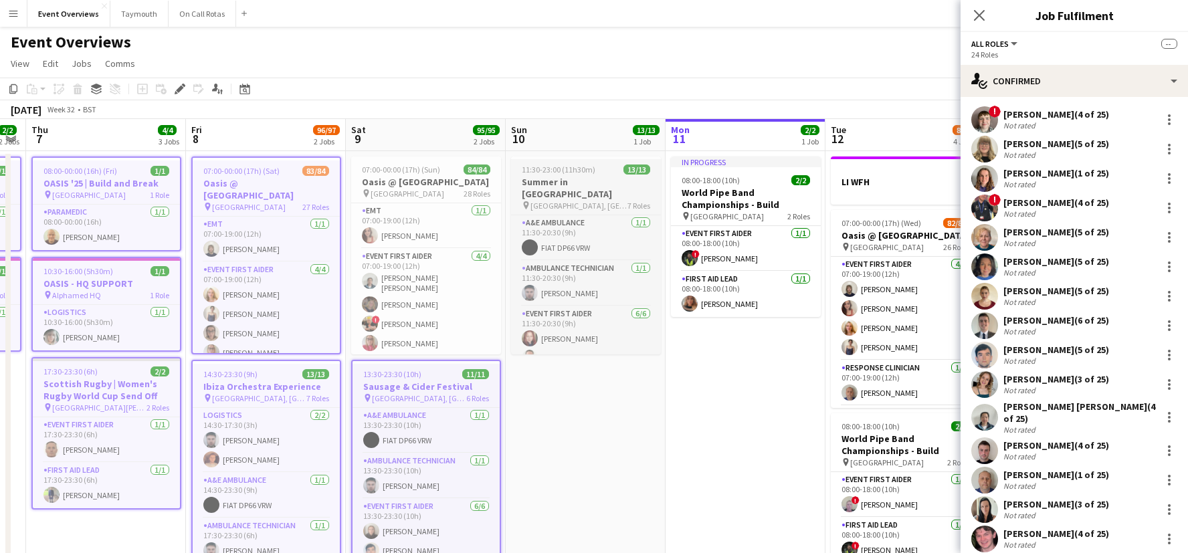
click at [455, 181] on h3 "Oasis @ [GEOGRAPHIC_DATA]" at bounding box center [426, 182] width 150 height 12
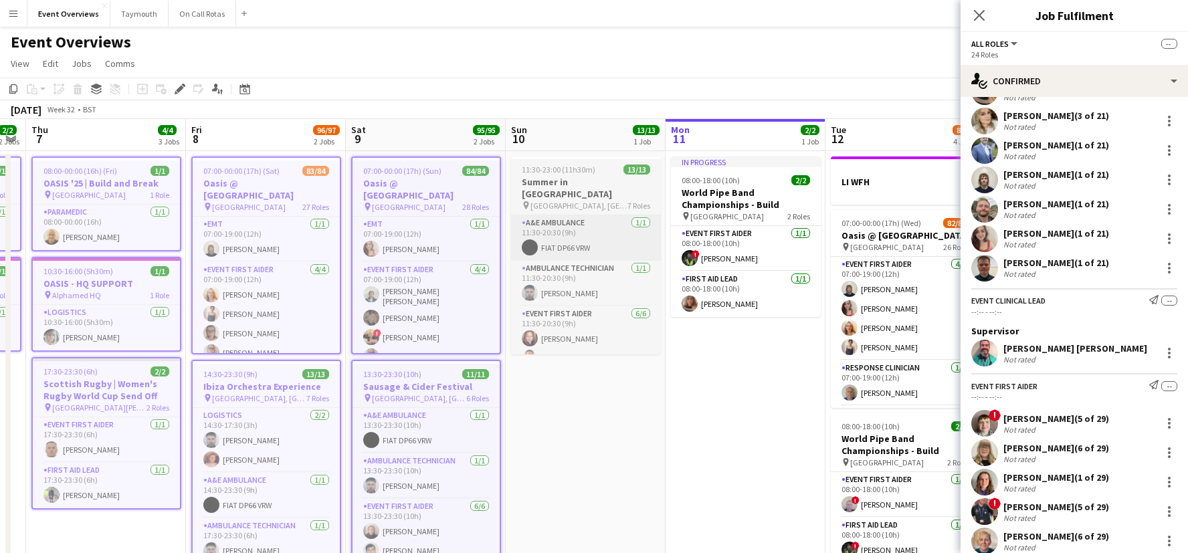
scroll to position [2158, 0]
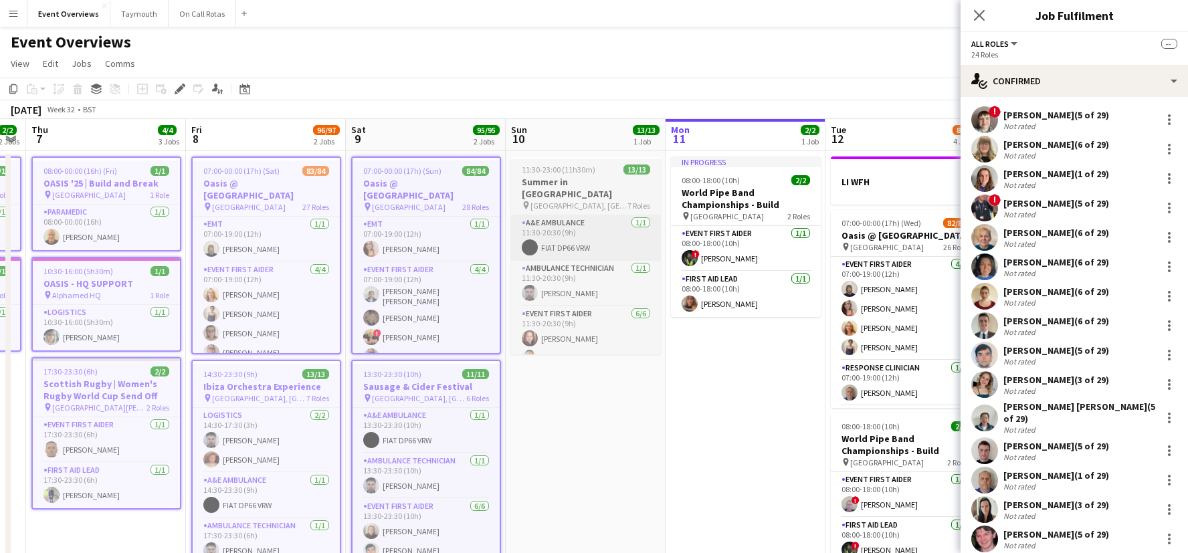
click at [565, 179] on h3 "Summer in [GEOGRAPHIC_DATA]" at bounding box center [586, 188] width 150 height 24
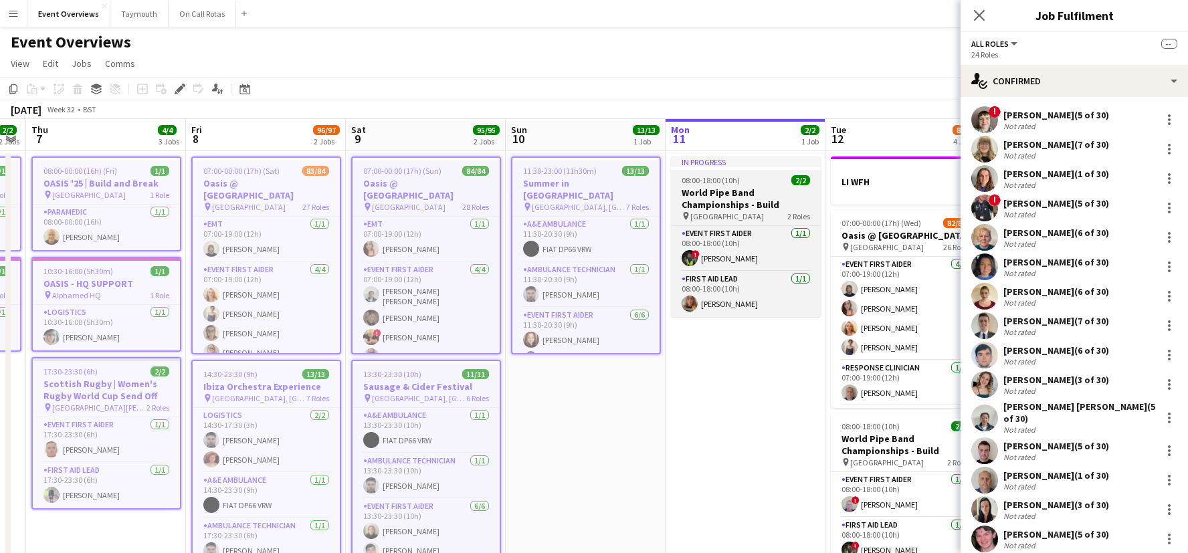
click at [755, 199] on h3 "World Pipe Band Championships - Build" at bounding box center [746, 199] width 150 height 24
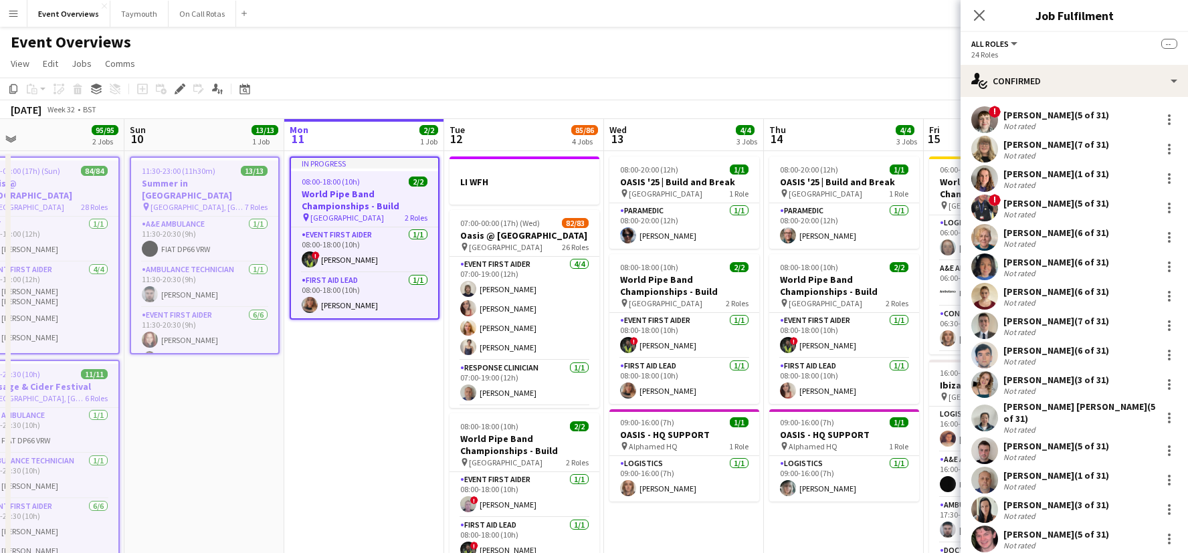
drag, startPoint x: 704, startPoint y: 385, endPoint x: 284, endPoint y: 371, distance: 420.3
click at [285, 373] on app-calendar-viewport "Wed 6 2/2 2 Jobs Thu 7 4/4 3 Jobs Fri 8 96/97 2 Jobs Sat 9 95/95 2 Jobs Sun 10 …" at bounding box center [594, 479] width 1188 height 721
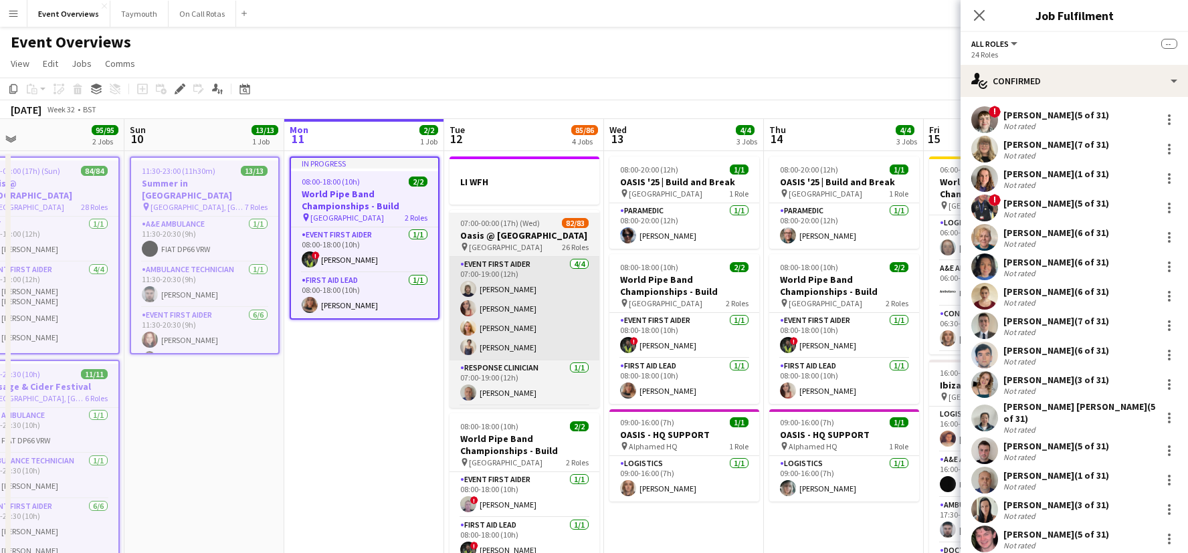
scroll to position [0, 516]
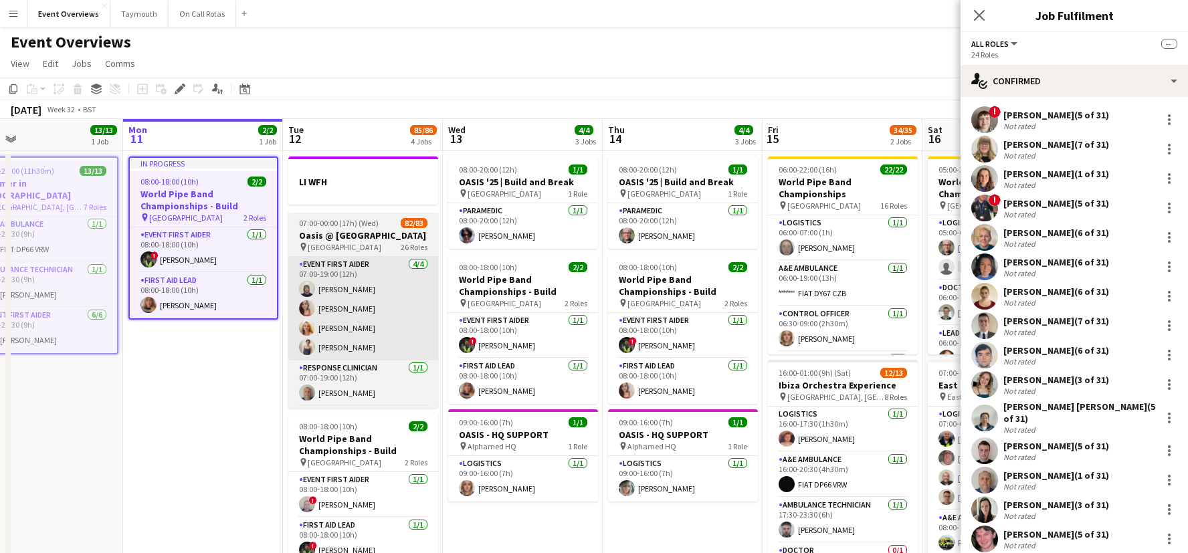
click at [378, 251] on div "pin [GEOGRAPHIC_DATA] 26 Roles" at bounding box center [363, 246] width 150 height 11
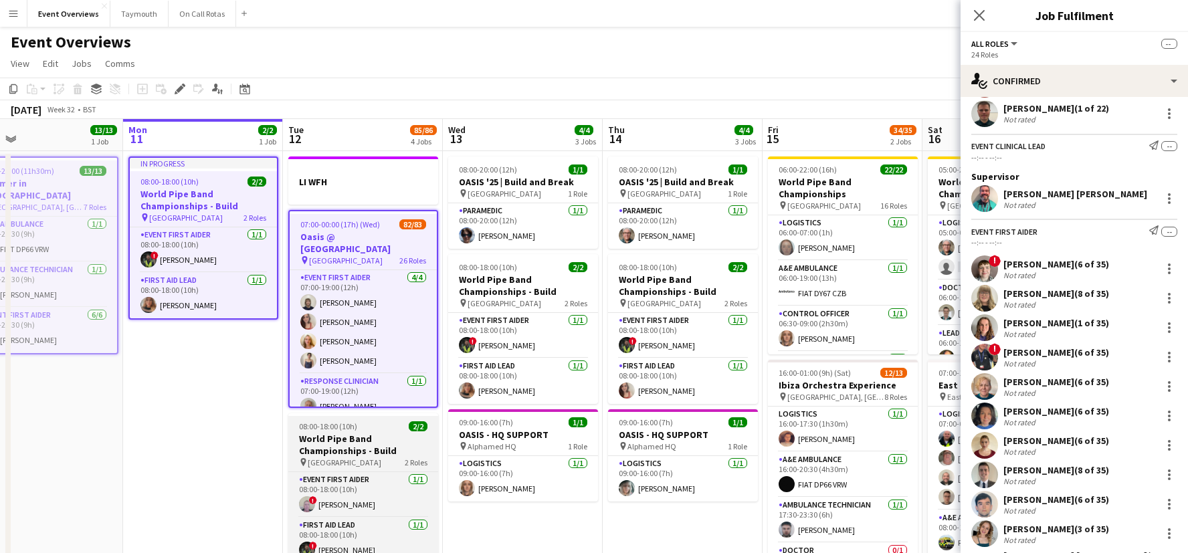
scroll to position [2300, 0]
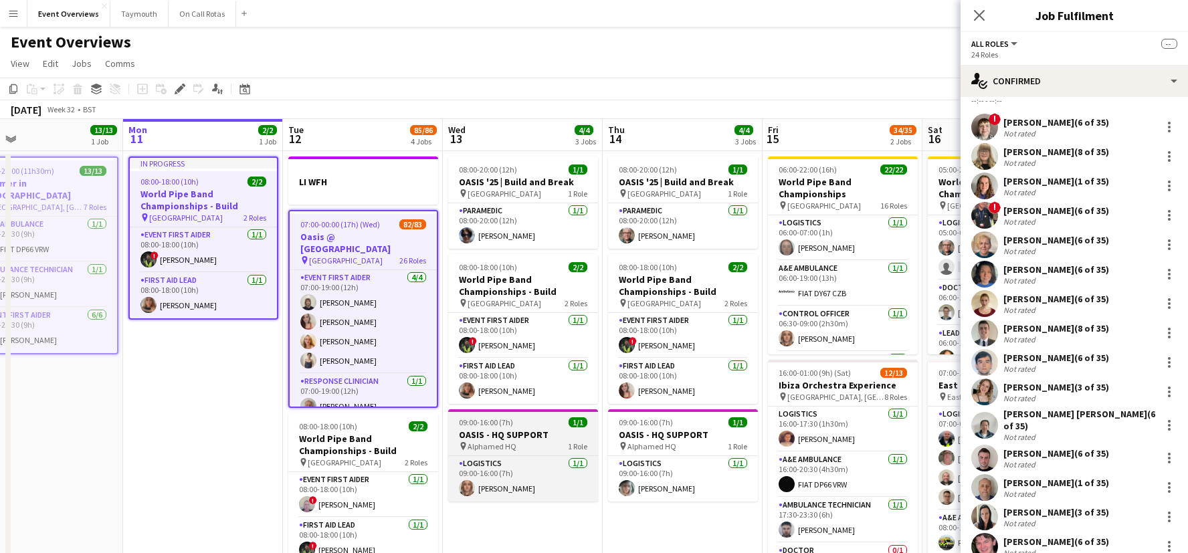
click at [394, 436] on h3 "World Pipe Band Championships - Build" at bounding box center [363, 445] width 150 height 24
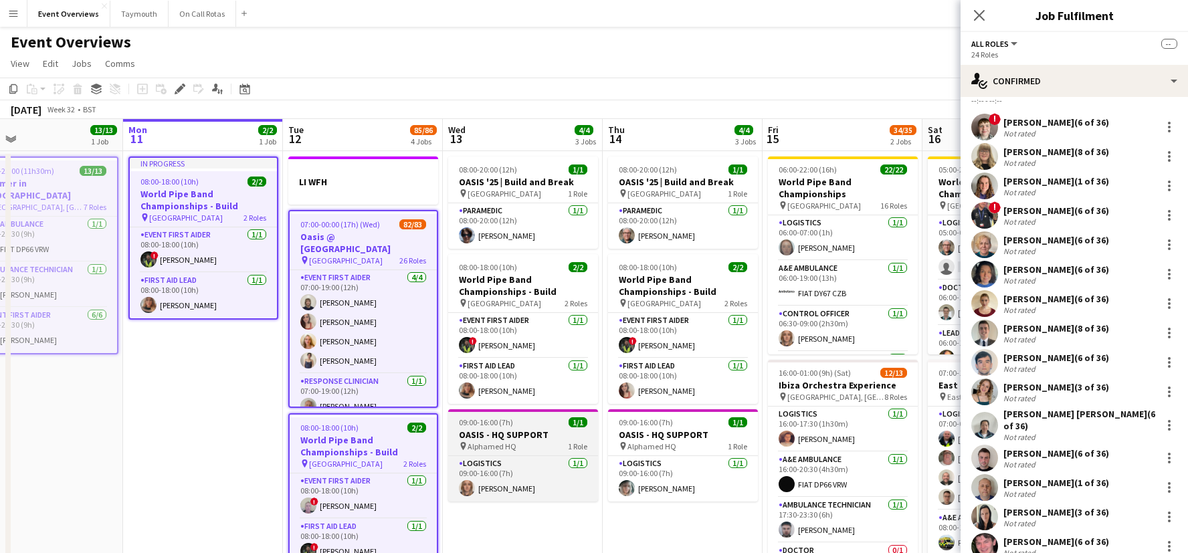
click at [528, 435] on h3 "OASIS - HQ SUPPORT" at bounding box center [523, 435] width 150 height 12
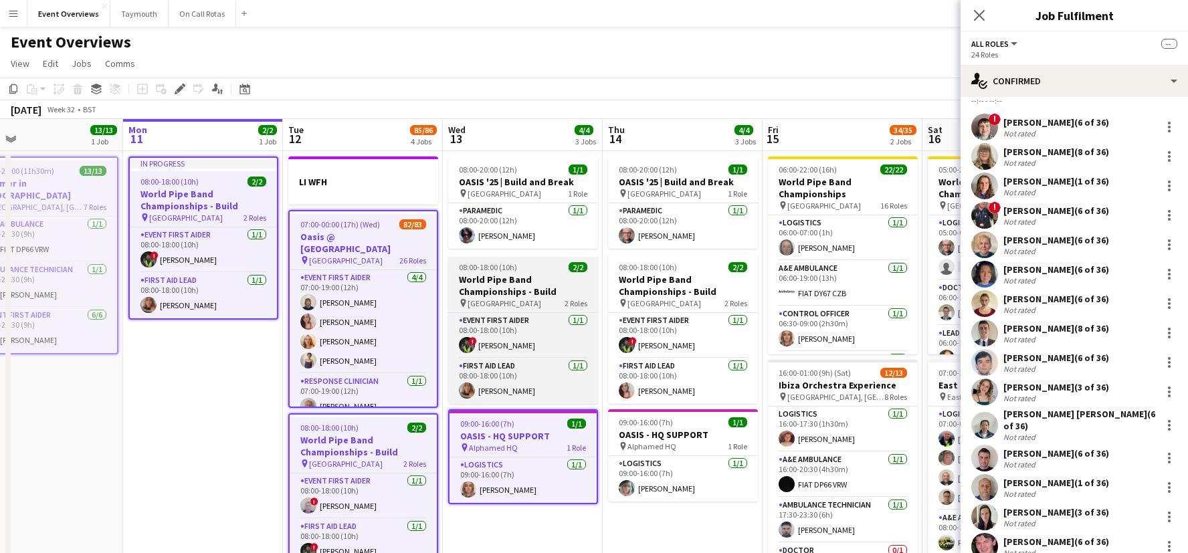
click at [528, 274] on h3 "World Pipe Band Championships - Build" at bounding box center [523, 286] width 150 height 24
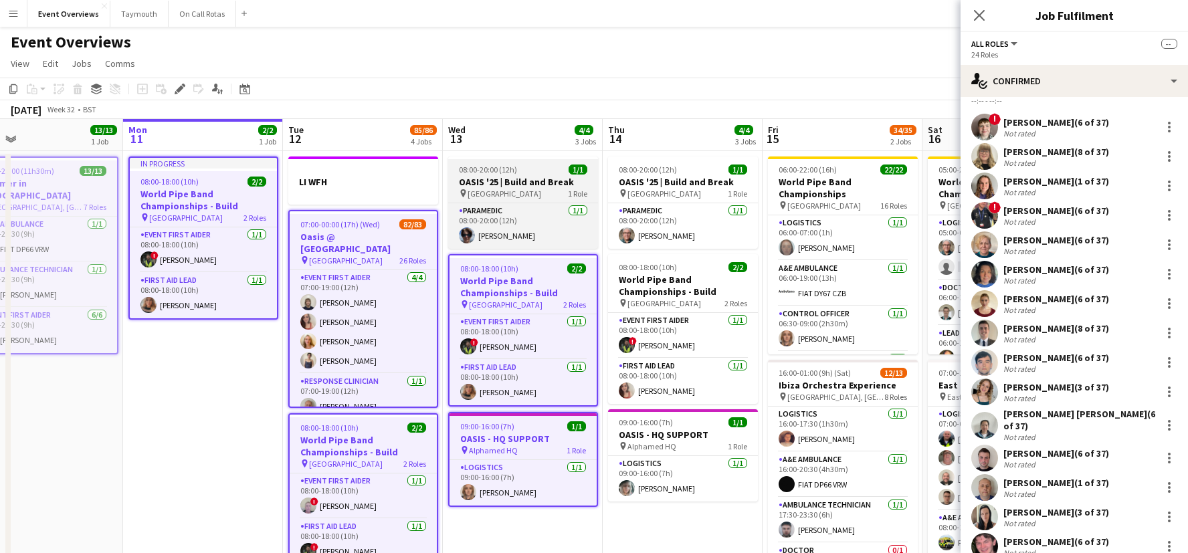
click at [497, 176] on h3 "OASIS '25 | Build and Break" at bounding box center [523, 182] width 150 height 12
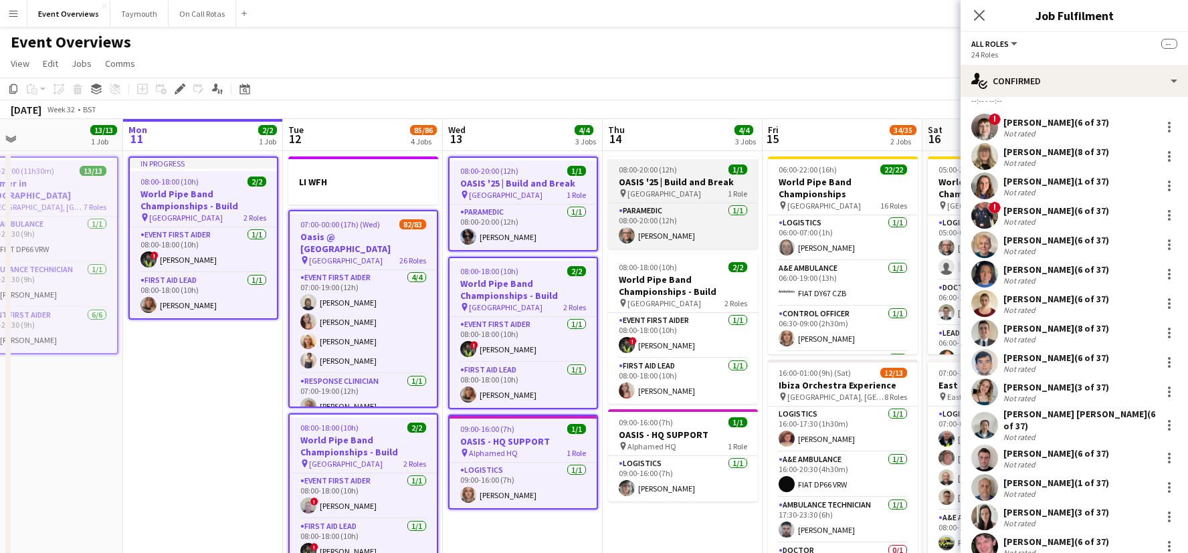
click at [694, 179] on h3 "OASIS '25 | Build and Break" at bounding box center [683, 182] width 150 height 12
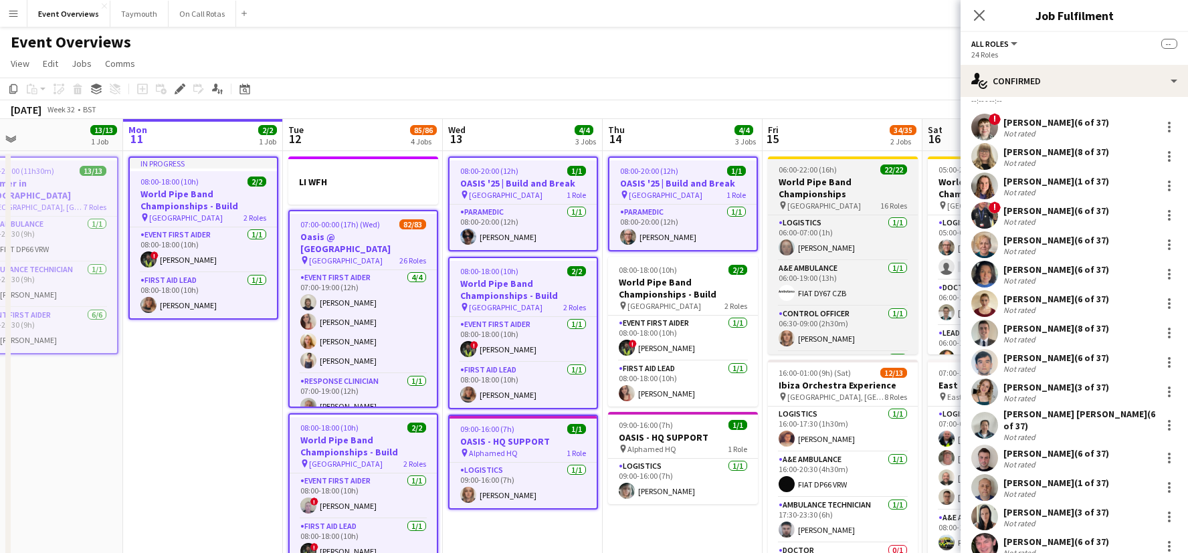
click at [860, 181] on h3 "World Pipe Band Championships" at bounding box center [843, 188] width 150 height 24
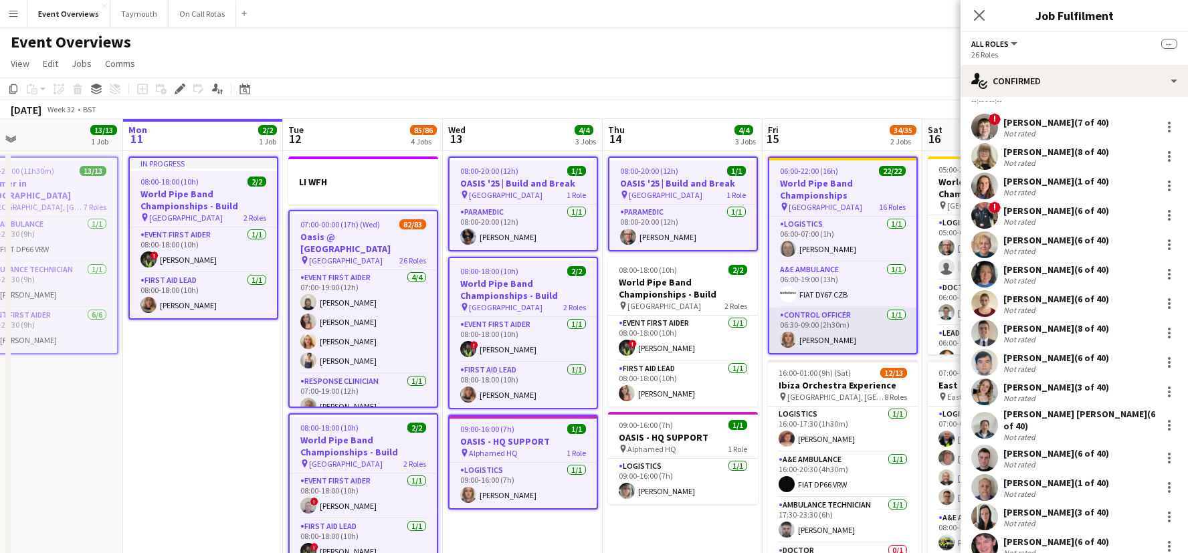
click at [716, 295] on h3 "World Pipe Band Championships - Build" at bounding box center [683, 288] width 150 height 24
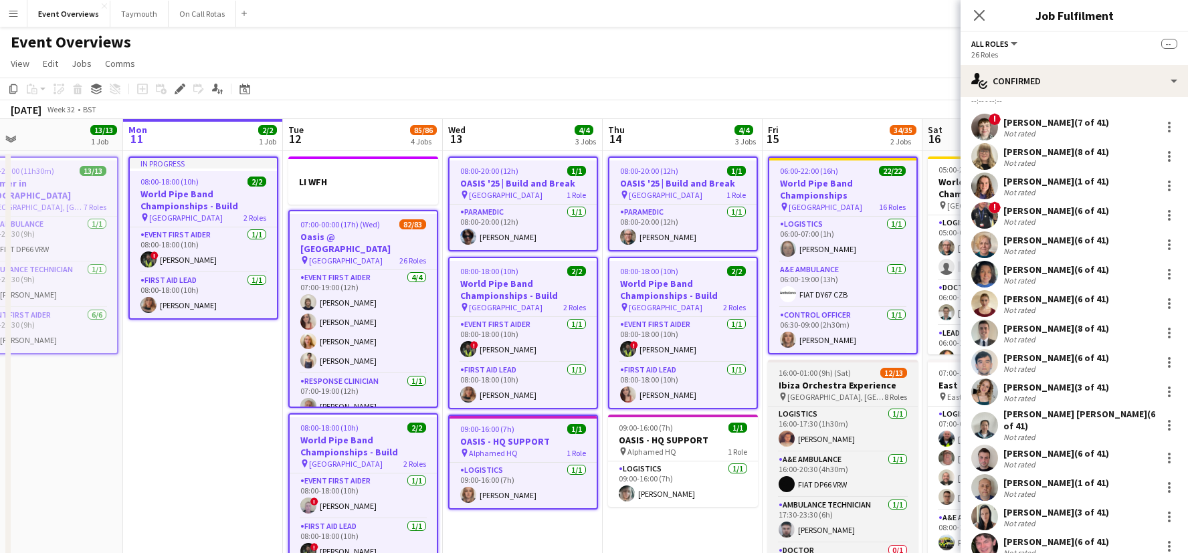
click at [844, 401] on span "[GEOGRAPHIC_DATA], [GEOGRAPHIC_DATA]" at bounding box center [835, 397] width 97 height 10
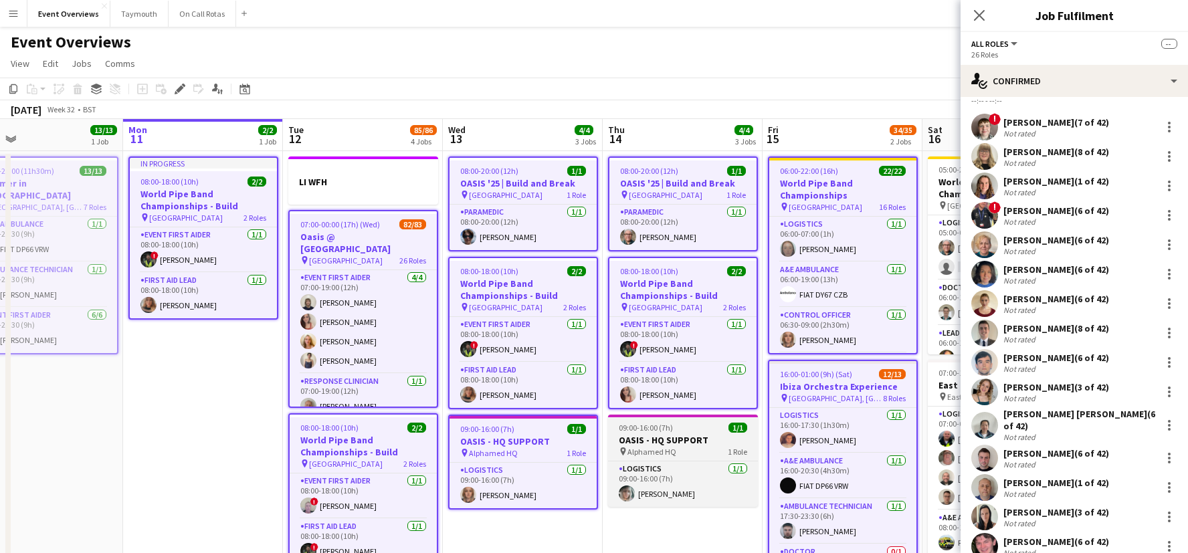
click at [688, 440] on h3 "OASIS - HQ SUPPORT" at bounding box center [683, 440] width 150 height 12
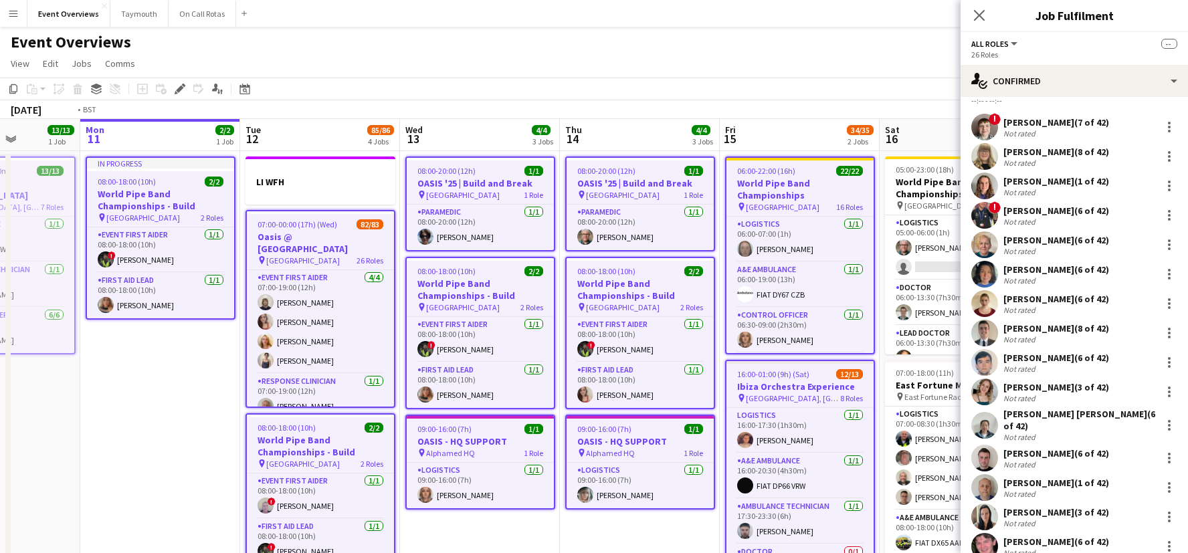
drag, startPoint x: 926, startPoint y: 397, endPoint x: 500, endPoint y: 402, distance: 426.1
click at [494, 405] on app-calendar-viewport "Thu 7 4/4 3 Jobs Fri 8 96/97 2 Jobs Sat 9 95/95 2 Jobs Sun 10 13/13 1 Job Mon 1…" at bounding box center [594, 479] width 1188 height 721
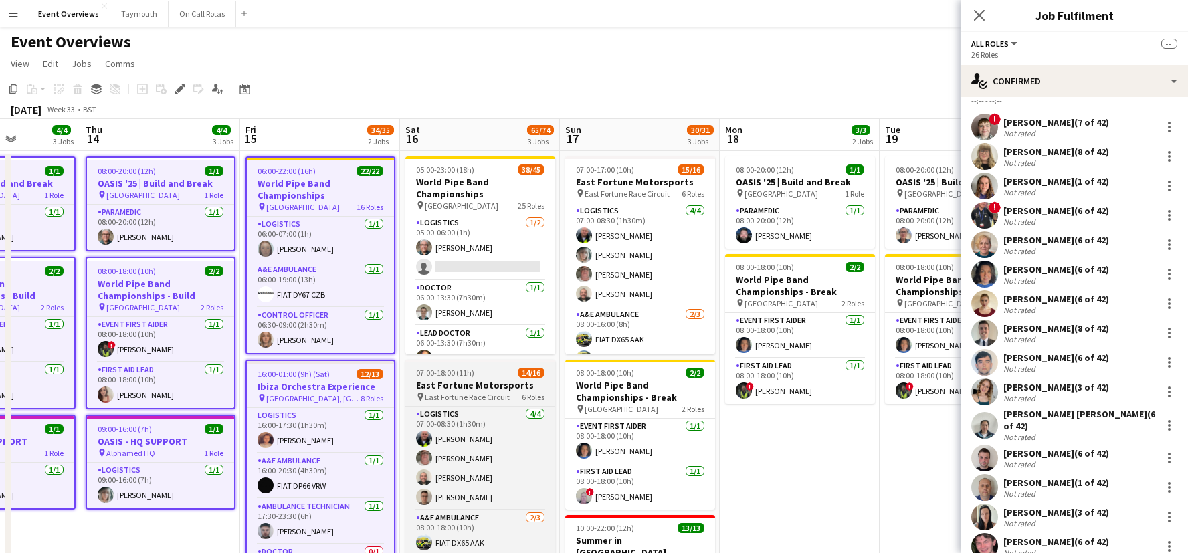
scroll to position [0, 476]
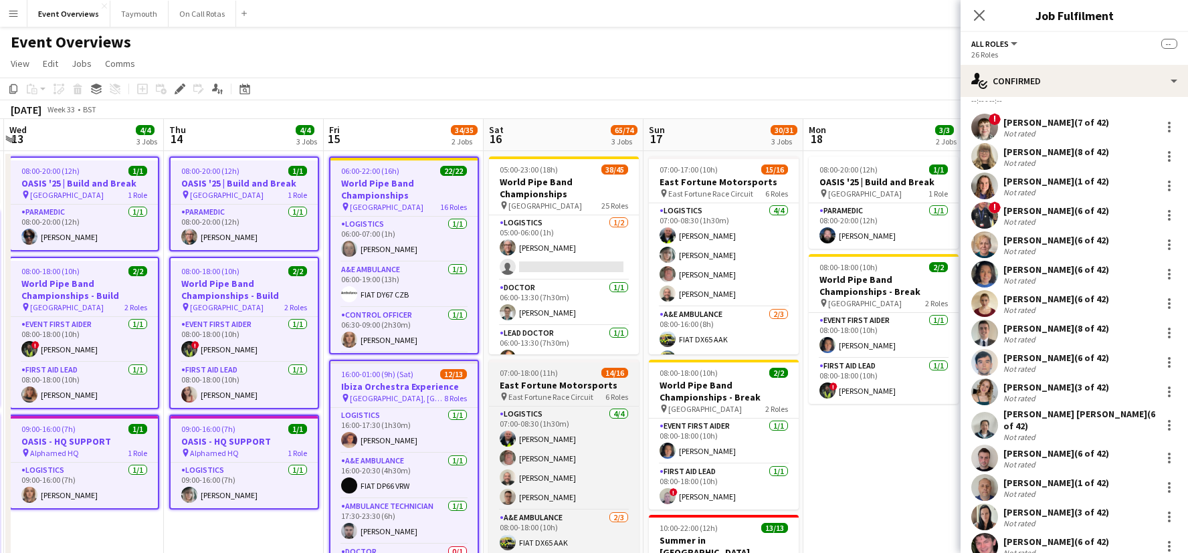
click at [562, 385] on h3 "East Fortune Motorsports" at bounding box center [564, 385] width 150 height 12
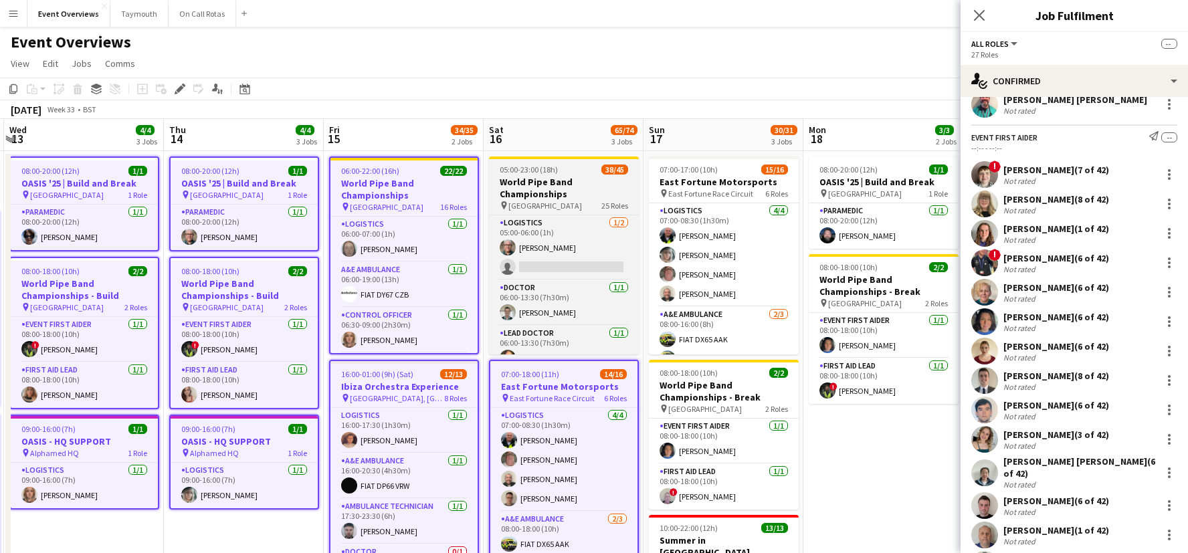
click at [553, 187] on h3 "World Pipe Band Championships" at bounding box center [564, 188] width 150 height 24
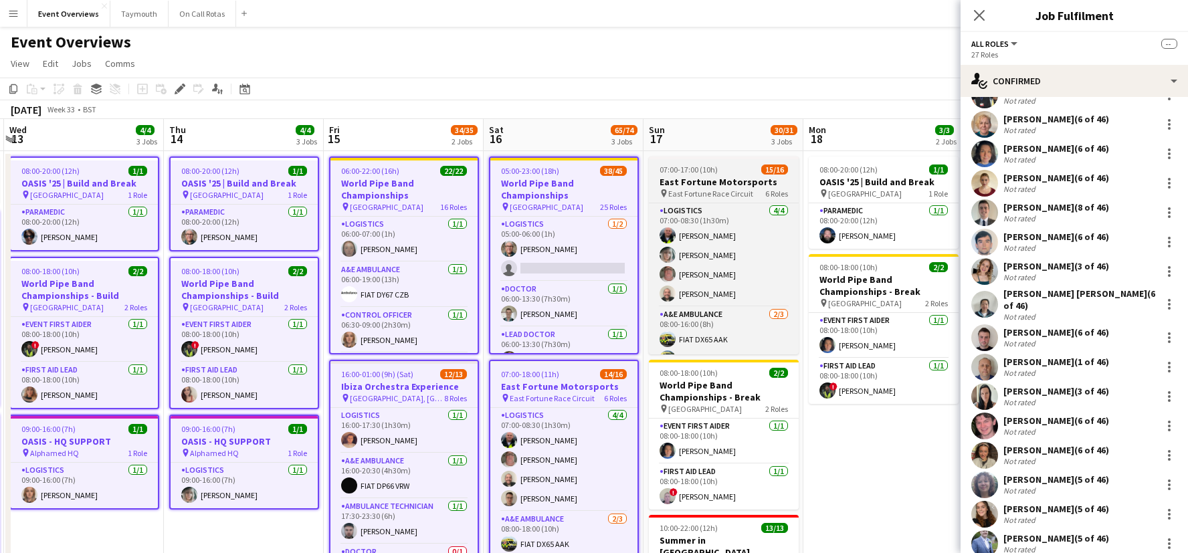
click at [710, 192] on span "East Fortune Race Circuit" at bounding box center [710, 194] width 85 height 10
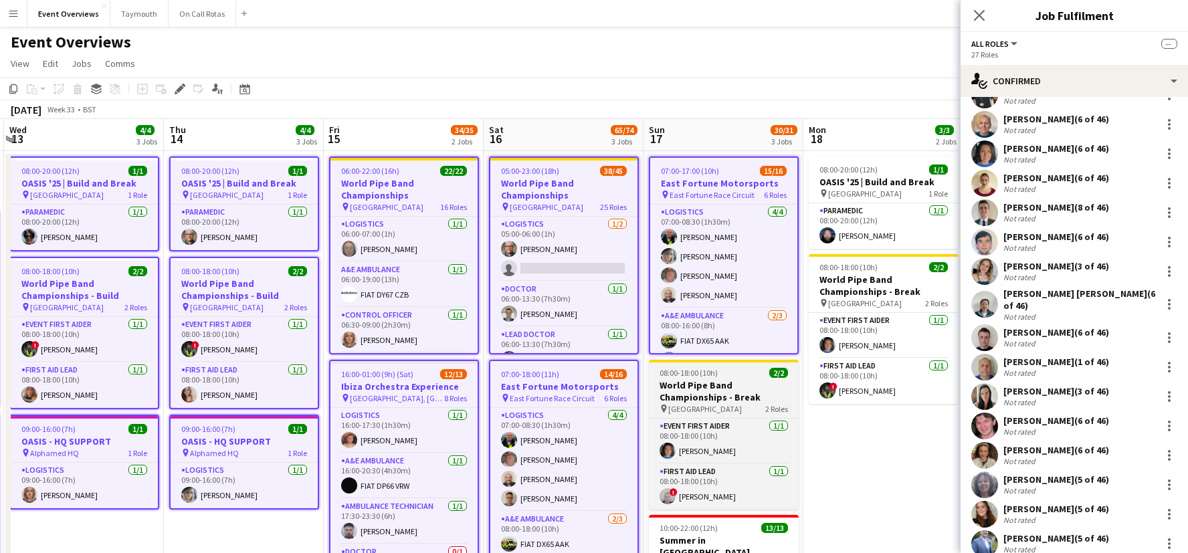
click at [706, 394] on h3 "World Pipe Band Championships - Break" at bounding box center [724, 391] width 150 height 24
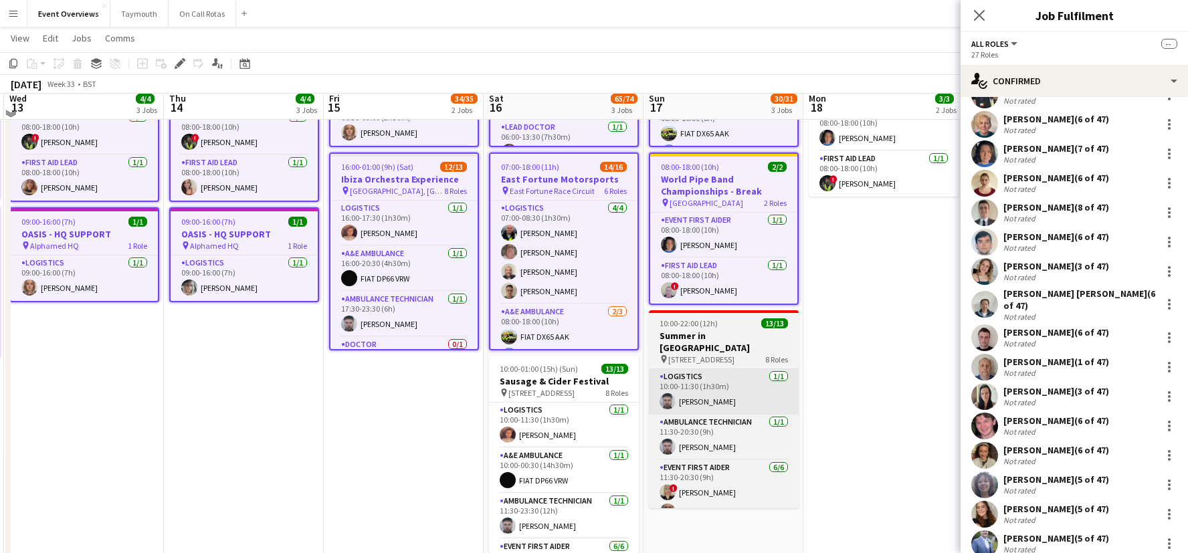
scroll to position [219, 0]
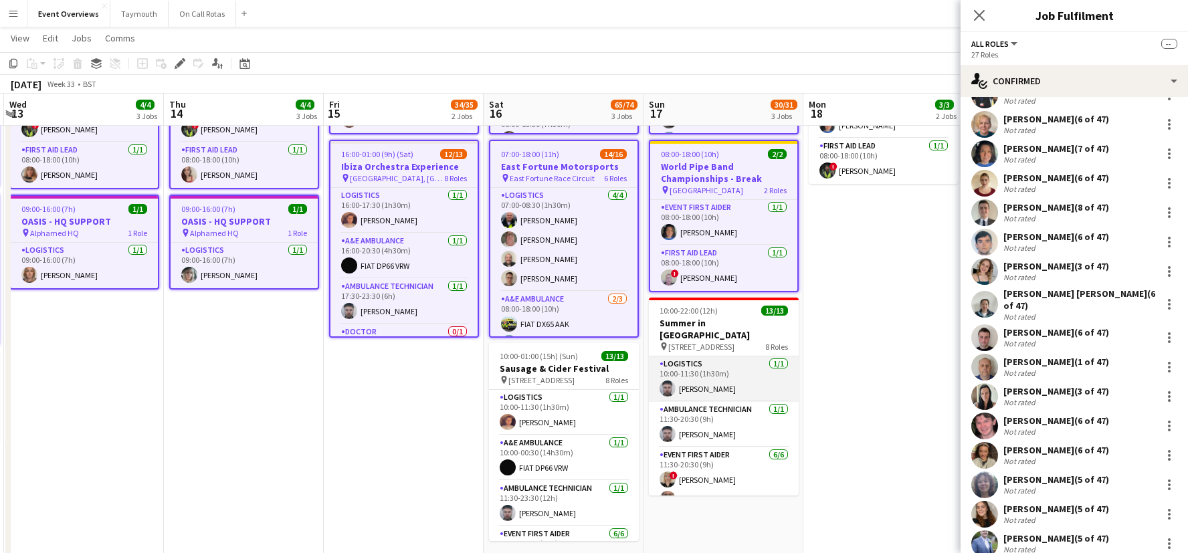
click at [727, 357] on app-card-role "Logistics [DATE] 10:00-11:30 (1h30m) [PERSON_NAME]" at bounding box center [724, 379] width 150 height 45
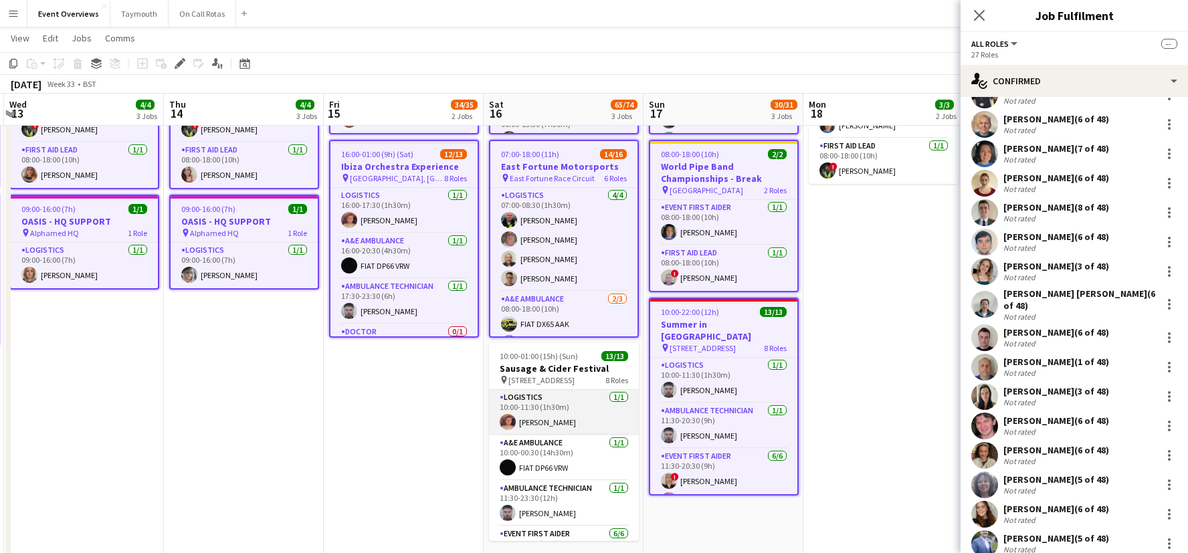
click at [527, 393] on app-card-role "Logistics [DATE] 10:00-11:30 (1h30m) [PERSON_NAME]" at bounding box center [564, 412] width 150 height 45
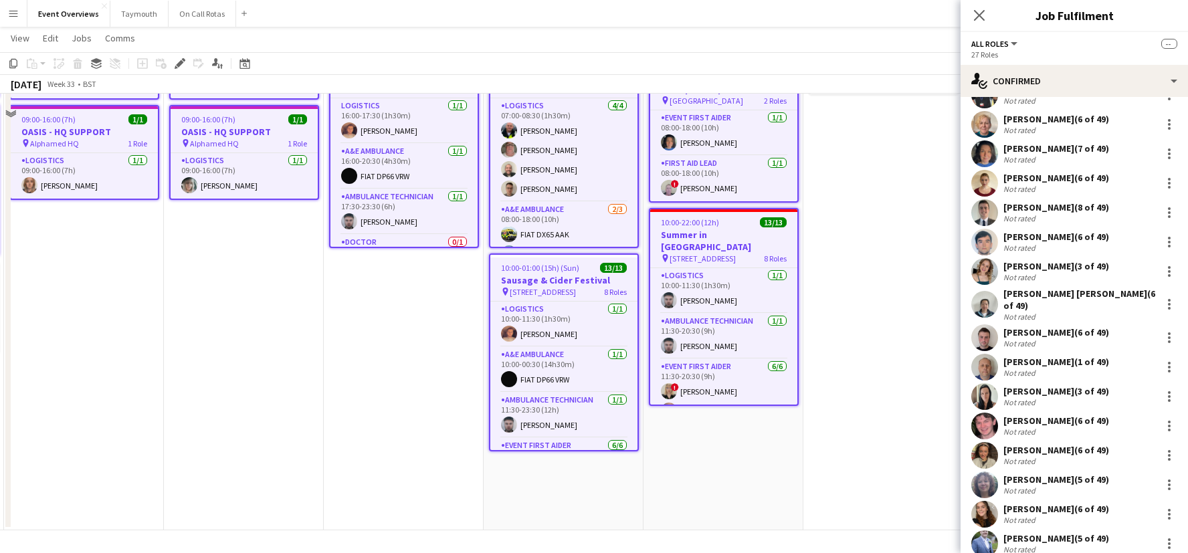
scroll to position [0, 0]
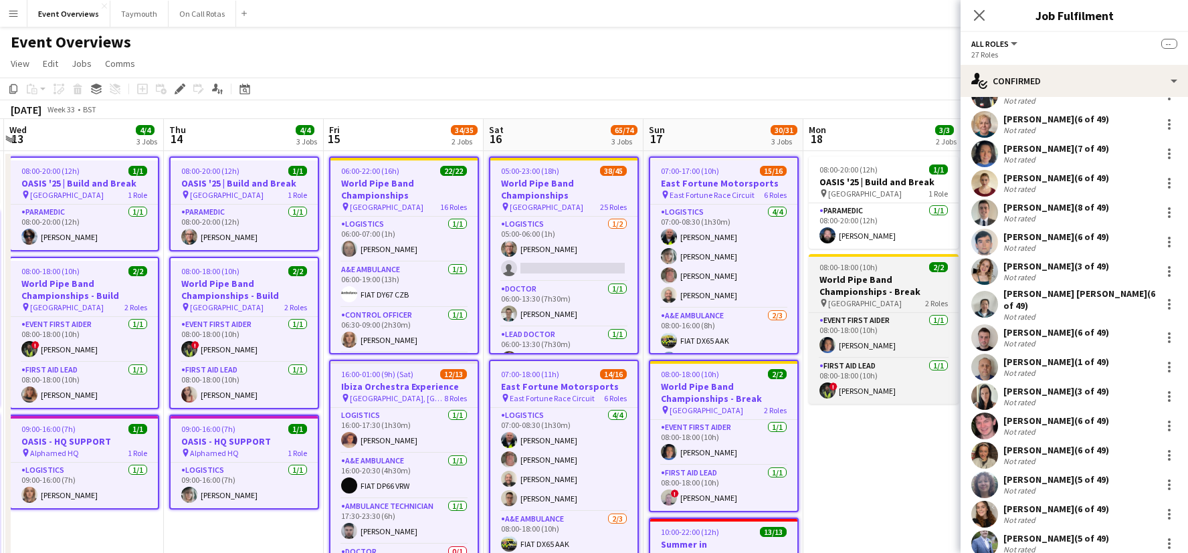
click at [864, 302] on span "[GEOGRAPHIC_DATA]" at bounding box center [865, 303] width 74 height 10
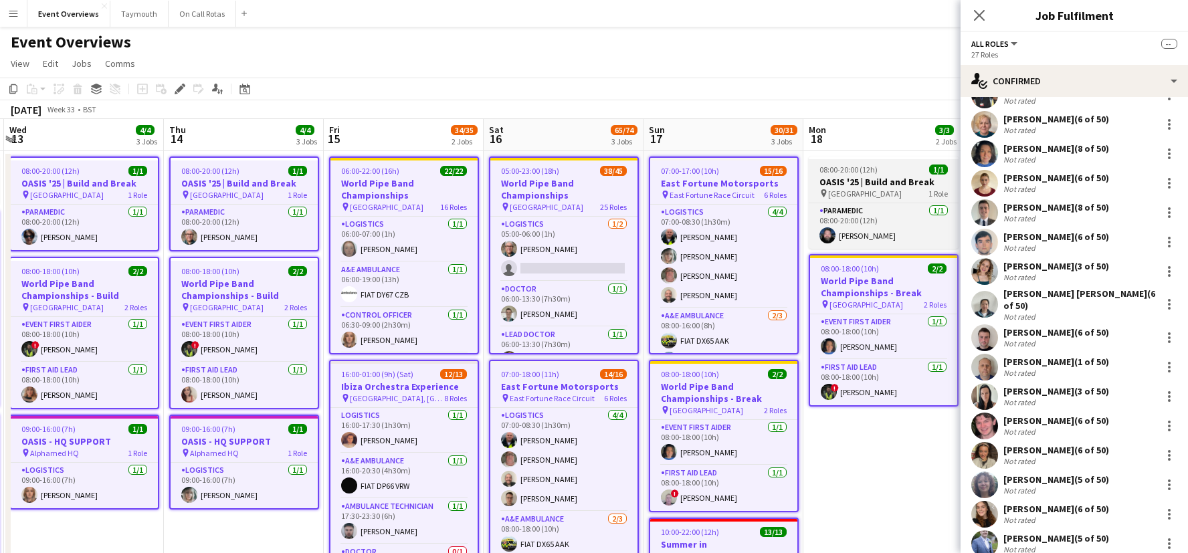
click at [876, 179] on h3 "OASIS '25 | Build and Break" at bounding box center [884, 182] width 150 height 12
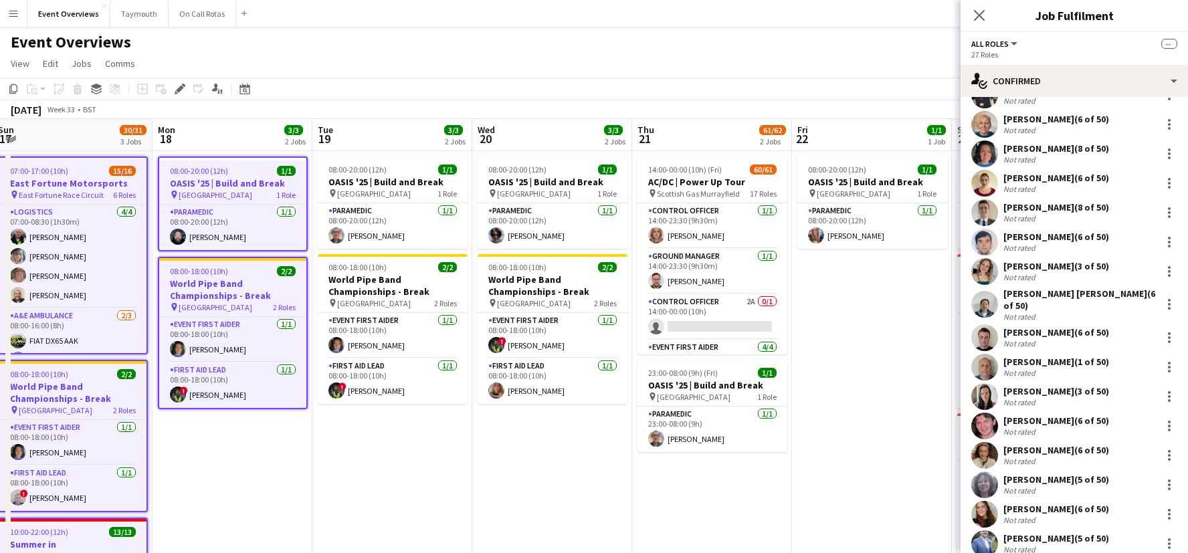
scroll to position [0, 591]
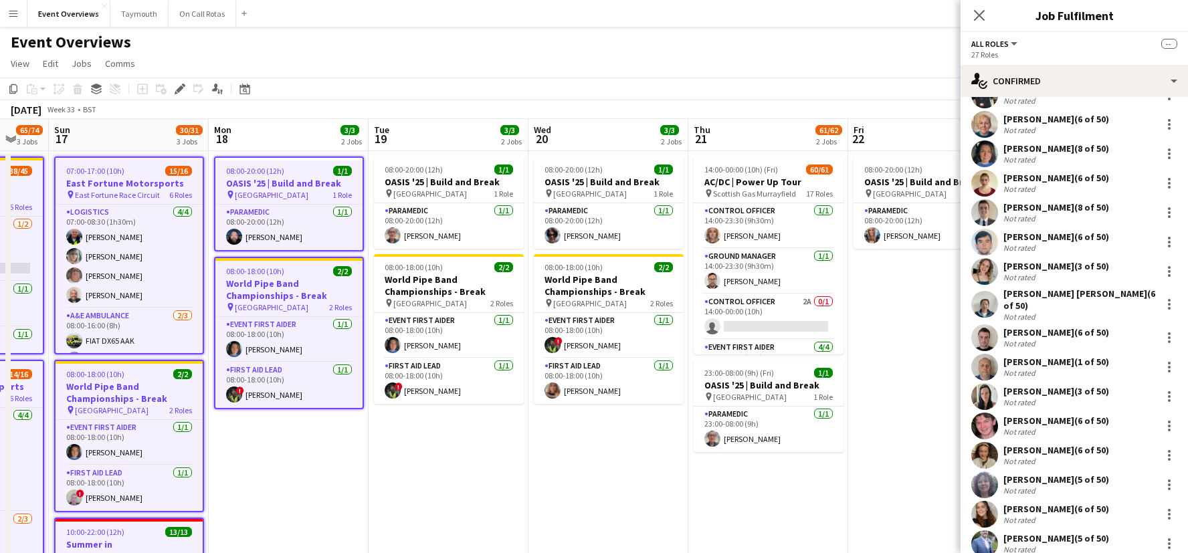
drag, startPoint x: 825, startPoint y: 536, endPoint x: 338, endPoint y: 534, distance: 487.0
click at [338, 534] on app-calendar-viewport "Wed 13 4/4 3 Jobs Thu 14 4/4 3 Jobs Fri 15 34/35 2 Jobs Sat 16 65/74 3 Jobs Sun…" at bounding box center [594, 479] width 1188 height 721
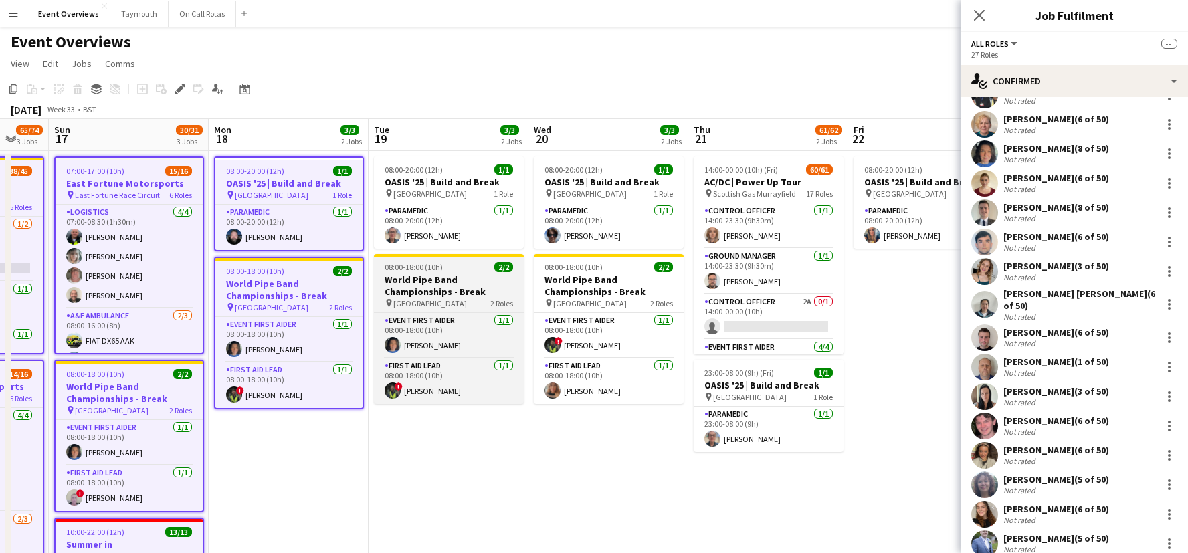
click at [474, 288] on h3 "World Pipe Band Championships - Break" at bounding box center [449, 286] width 150 height 24
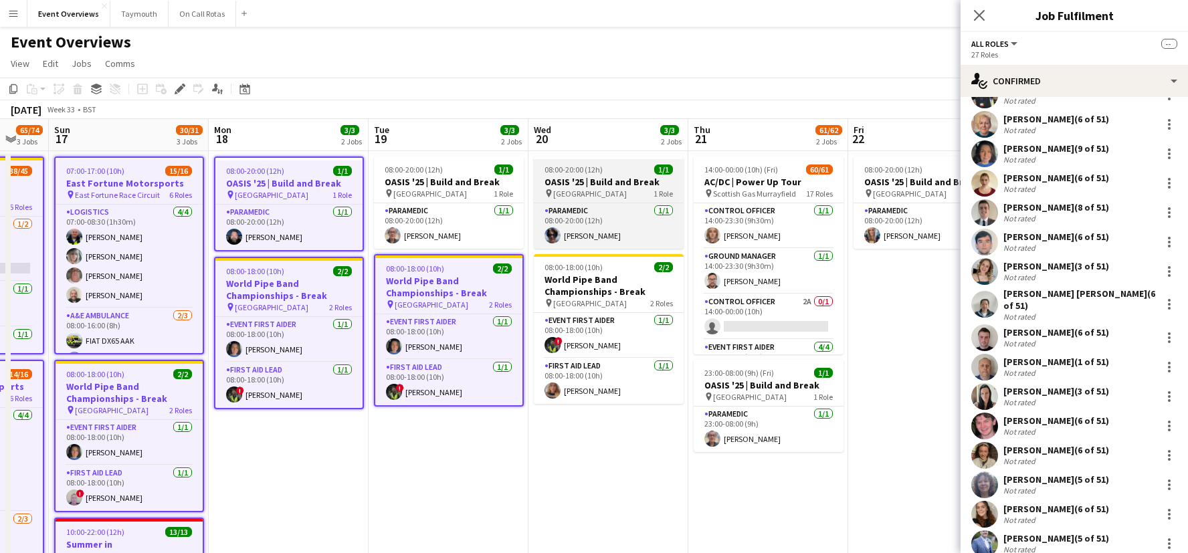
click at [485, 177] on h3 "OASIS '25 | Build and Break" at bounding box center [449, 182] width 150 height 12
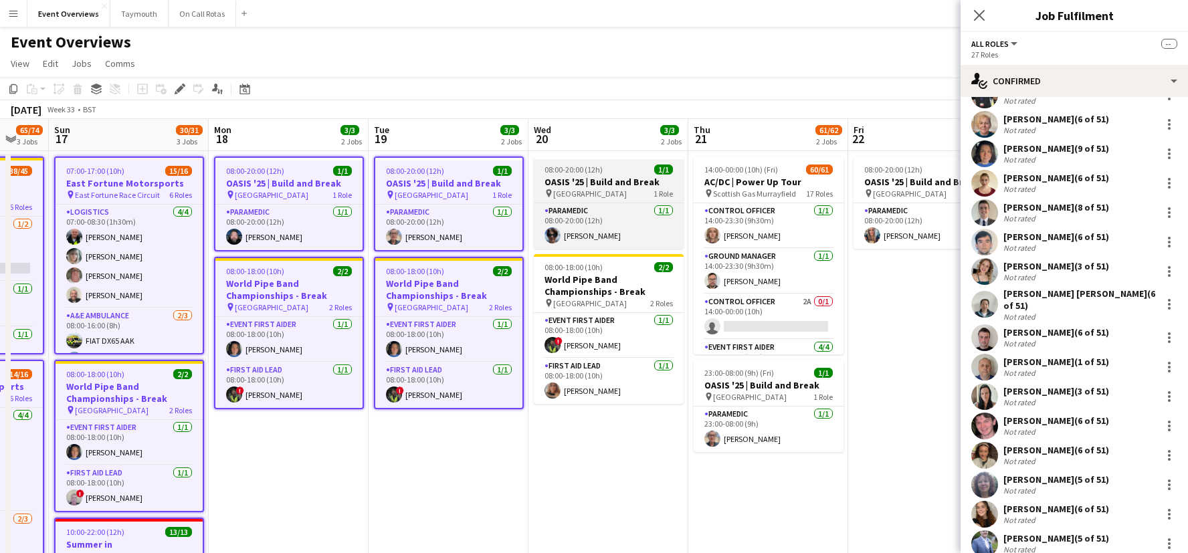
click at [602, 168] on div "08:00-20:00 (12h) 1/1" at bounding box center [609, 170] width 150 height 10
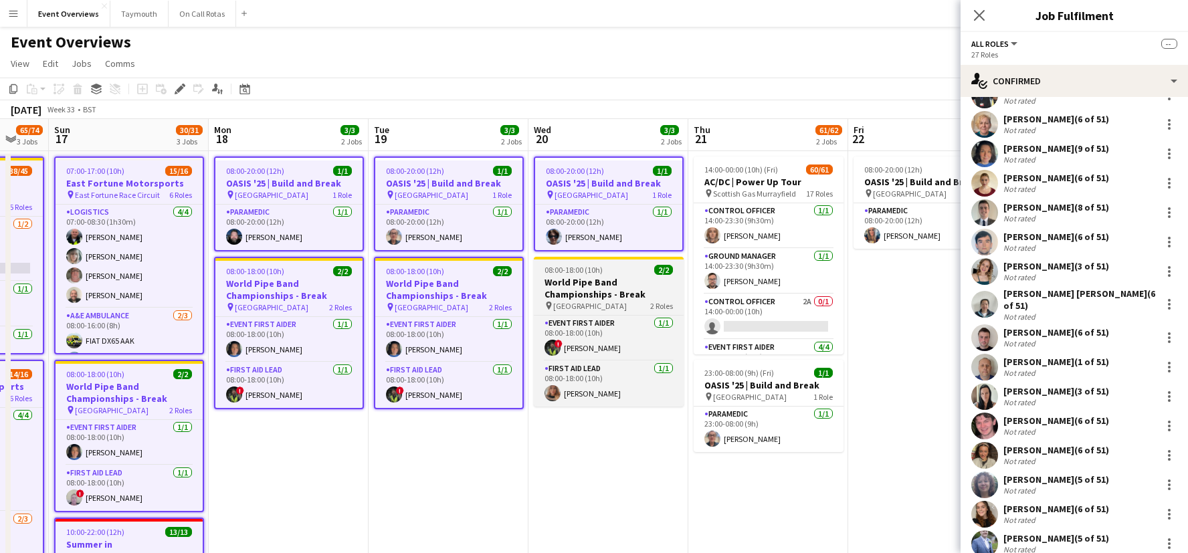
click at [627, 290] on h3 "World Pipe Band Championships - Break" at bounding box center [609, 288] width 150 height 24
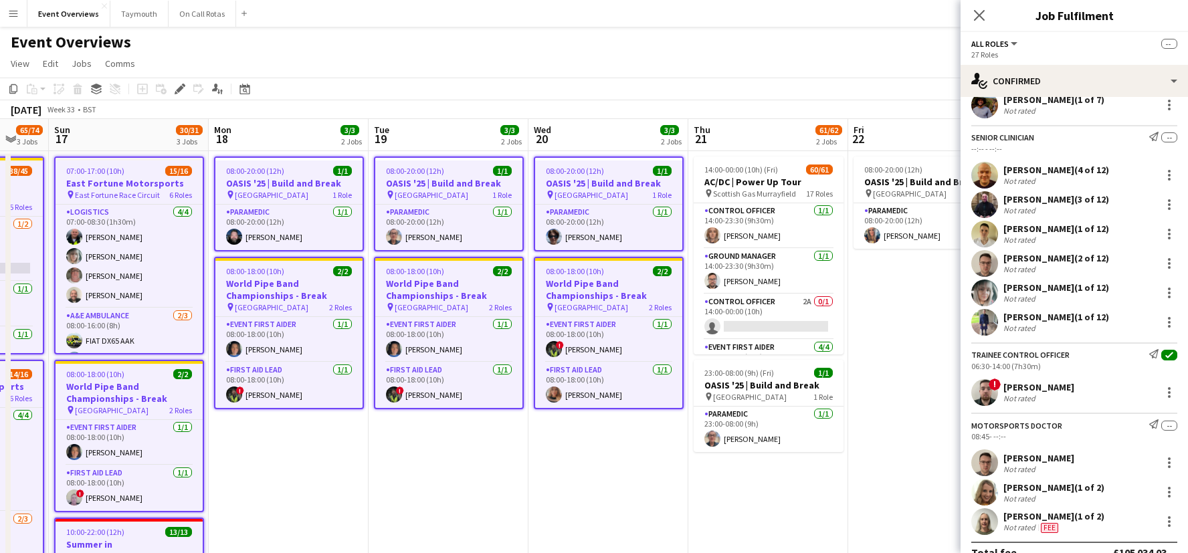
scroll to position [8186, 0]
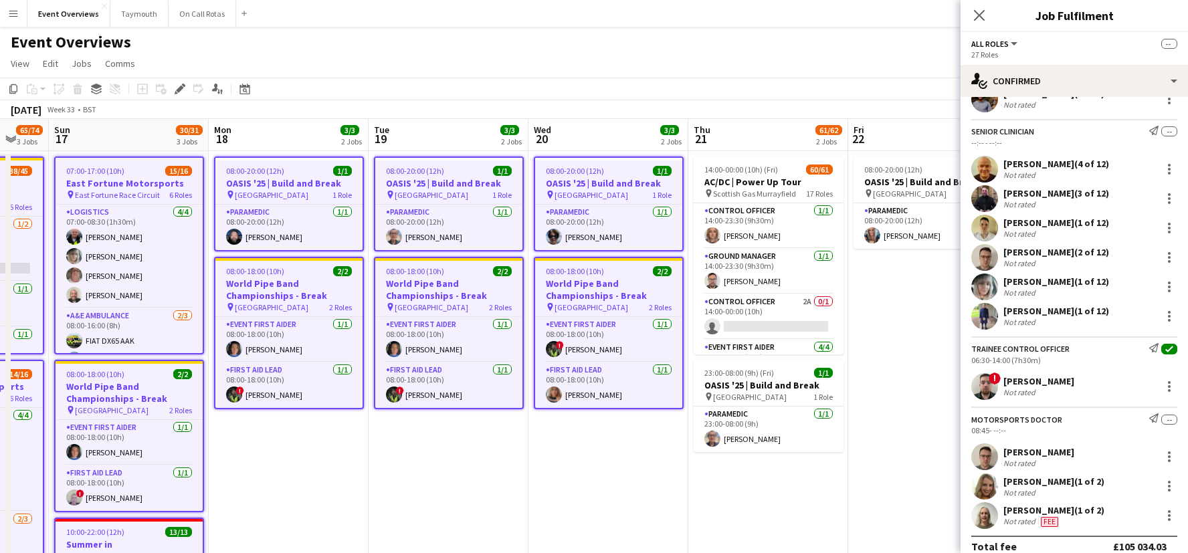
click at [579, 474] on app-date-cell "08:00-20:00 (12h) 1/1 OASIS '25 | Build and Break pin [GEOGRAPHIC_DATA] 1 Role …" at bounding box center [608, 495] width 160 height 689
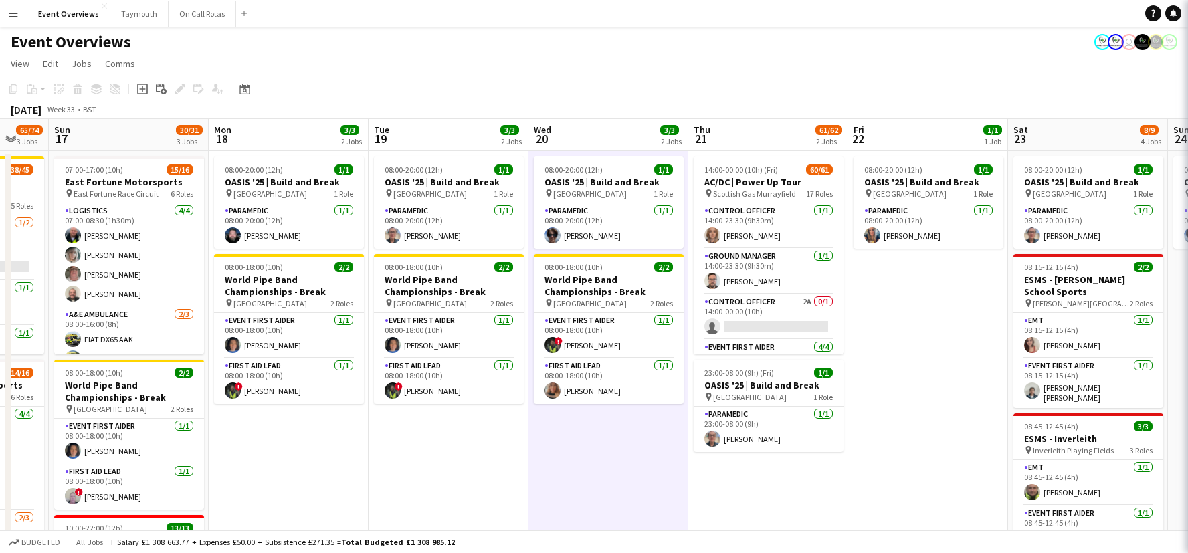
click at [602, 472] on app-date-cell "08:00-20:00 (12h) 1/1 OASIS '25 | Build and Break pin [GEOGRAPHIC_DATA] 1 Role …" at bounding box center [608, 495] width 160 height 689
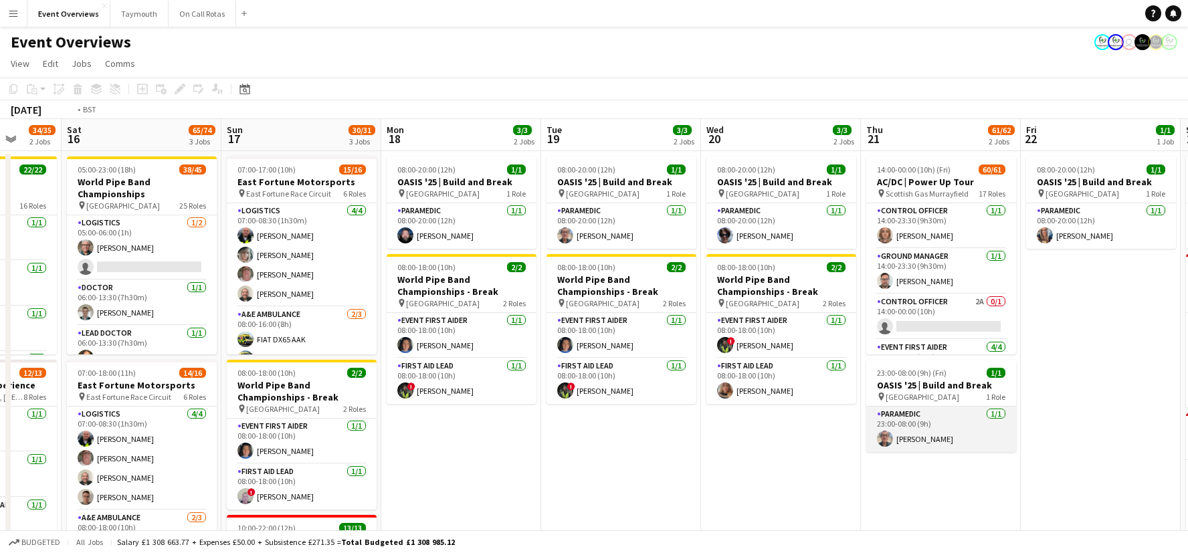
drag, startPoint x: 765, startPoint y: 439, endPoint x: 519, endPoint y: 442, distance: 246.2
click at [512, 443] on app-calendar-viewport "Wed 13 4/4 3 Jobs Thu 14 4/4 3 Jobs Fri 15 34/35 2 Jobs Sat 16 65/74 3 Jobs Sun…" at bounding box center [594, 479] width 1188 height 721
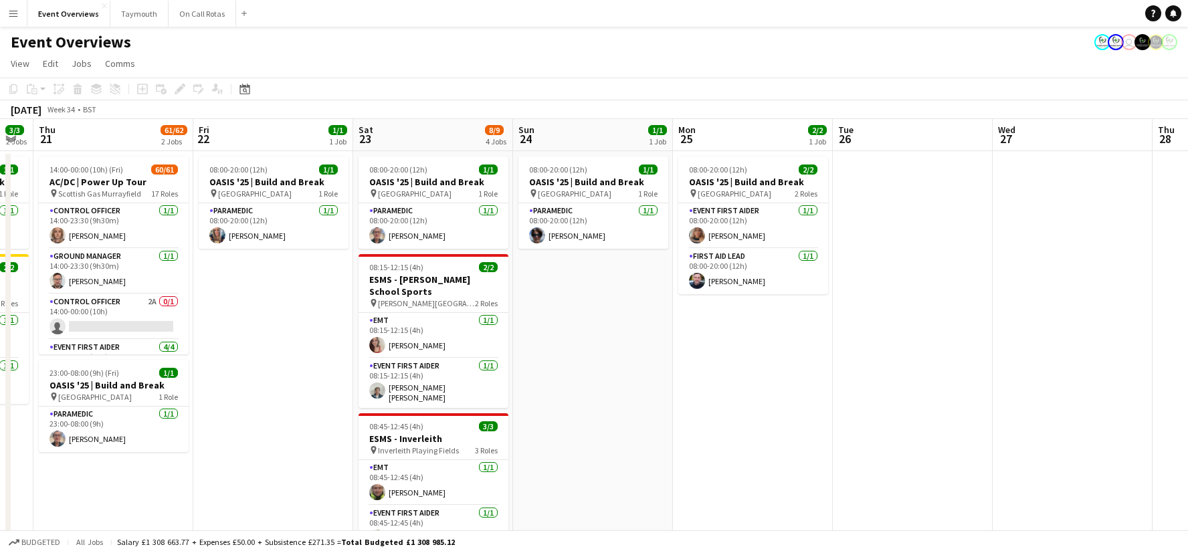
drag, startPoint x: 484, startPoint y: 417, endPoint x: 415, endPoint y: 412, distance: 69.7
click at [415, 412] on app-calendar-viewport "Mon 18 3/3 2 Jobs Tue 19 3/3 2 Jobs Wed 20 3/3 2 Jobs Thu 21 61/62 2 Jobs Fri 2…" at bounding box center [594, 479] width 1188 height 721
